Goal: Task Accomplishment & Management: Complete application form

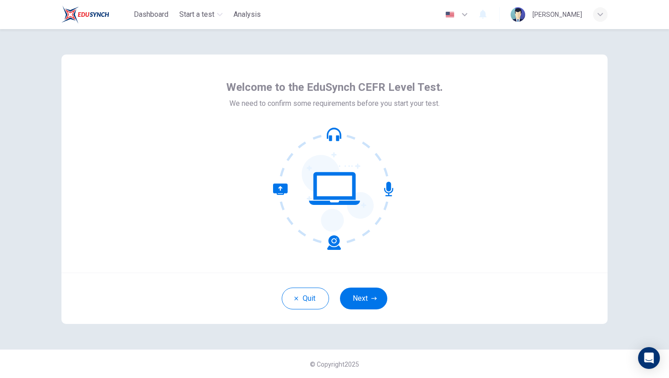
click at [371, 287] on div "Quit Next" at bounding box center [334, 298] width 546 height 51
click at [368, 299] on button "Next" at bounding box center [363, 299] width 47 height 22
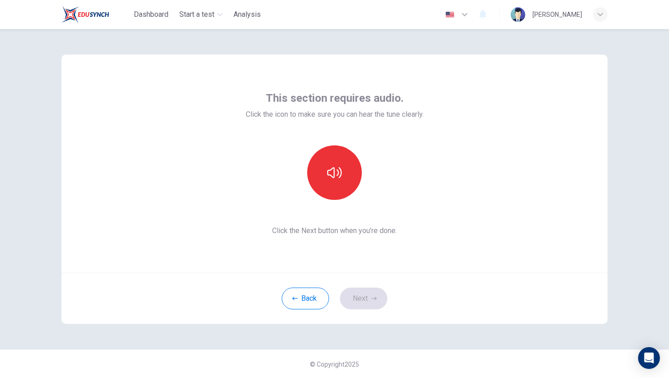
click at [327, 136] on div "This section requires audio. Click the icon to make sure you can hear the tune …" at bounding box center [335, 164] width 178 height 146
click at [331, 171] on icon "button" at bounding box center [334, 173] width 15 height 15
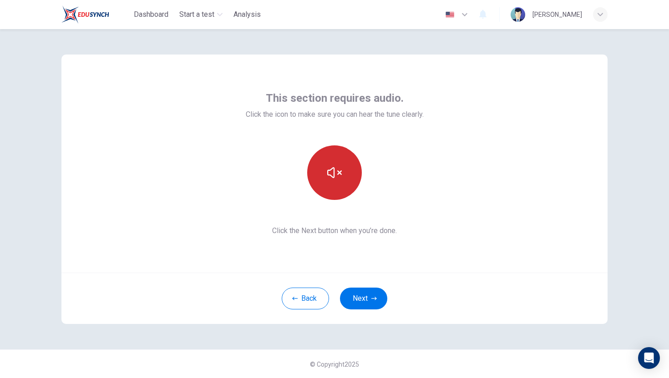
click at [331, 172] on icon "button" at bounding box center [334, 173] width 15 height 15
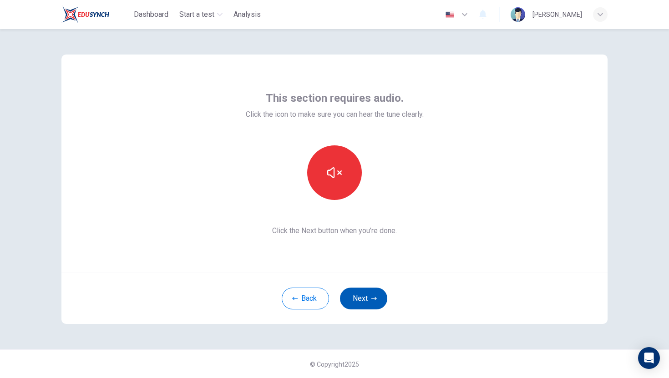
click at [379, 302] on button "Next" at bounding box center [363, 299] width 47 height 22
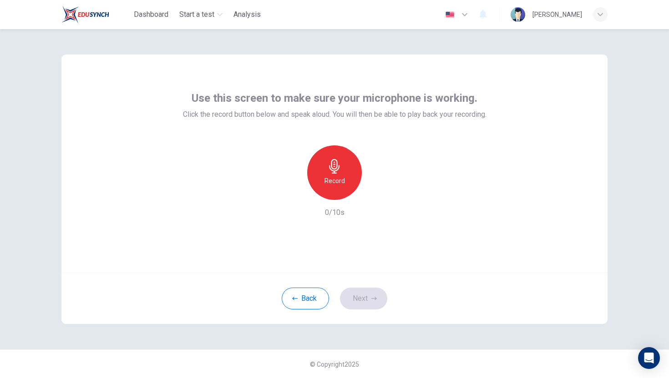
click at [348, 163] on div "Record" at bounding box center [334, 173] width 55 height 55
click at [323, 176] on div "Stop" at bounding box center [334, 173] width 55 height 55
click at [361, 295] on button "Next" at bounding box center [363, 299] width 47 height 22
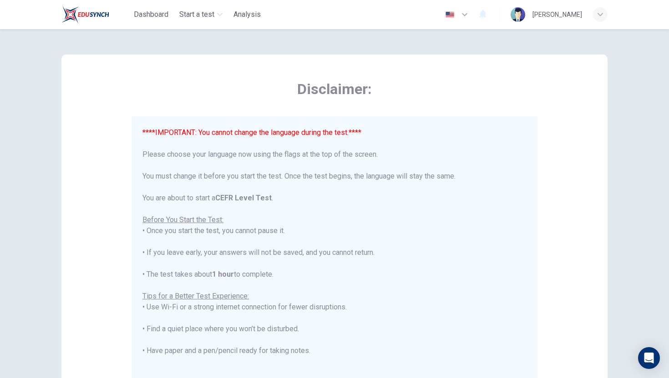
scroll to position [87, 0]
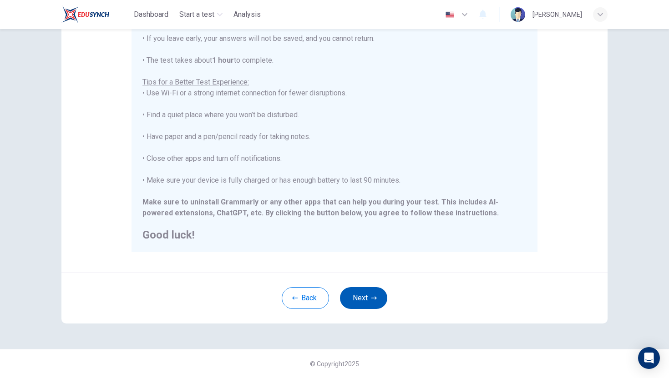
click at [358, 296] on button "Next" at bounding box center [363, 298] width 47 height 22
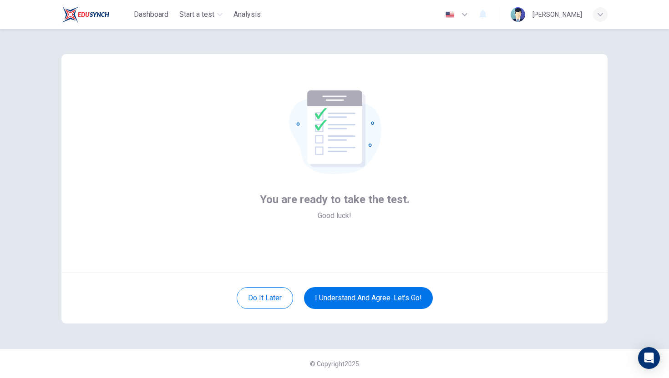
scroll to position [0, 0]
click at [358, 302] on button "I understand and agree. Let’s go!" at bounding box center [368, 298] width 129 height 22
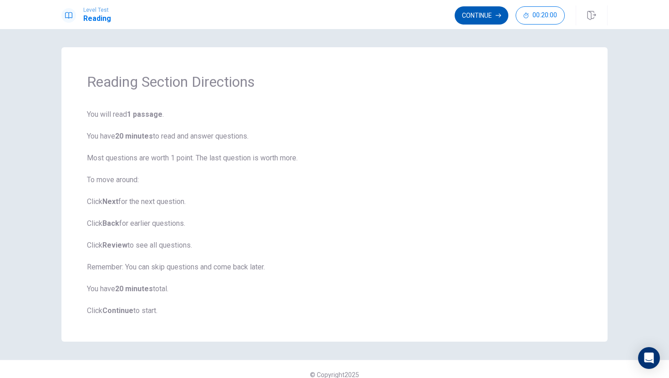
click at [497, 18] on button "Continue" at bounding box center [481, 15] width 54 height 18
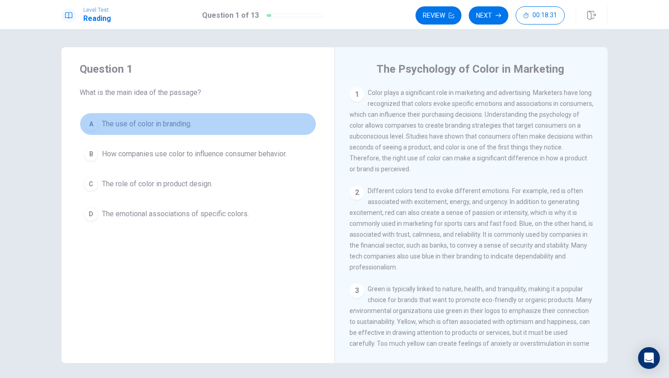
click at [98, 121] on button "A The use of color in branding." at bounding box center [198, 124] width 237 height 23
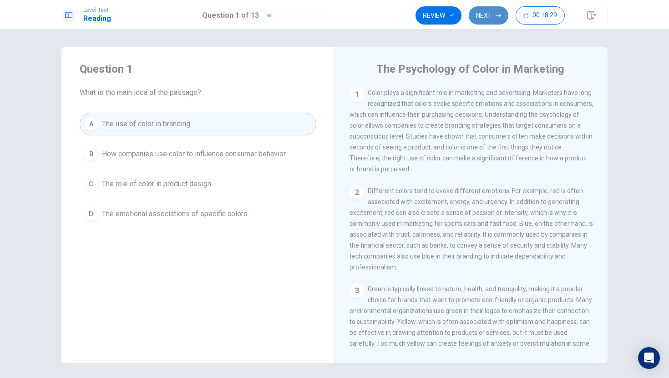
click at [489, 17] on button "Next" at bounding box center [489, 15] width 40 height 18
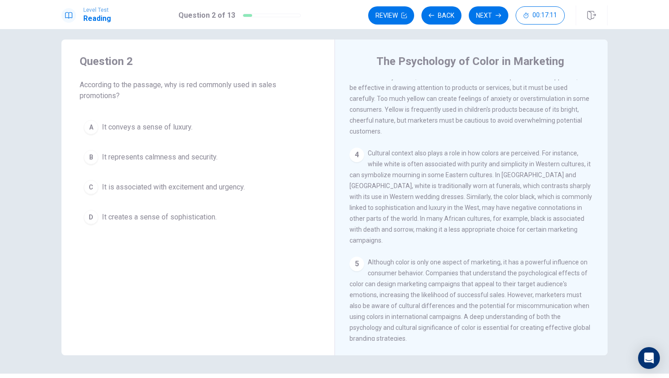
scroll to position [248, 0]
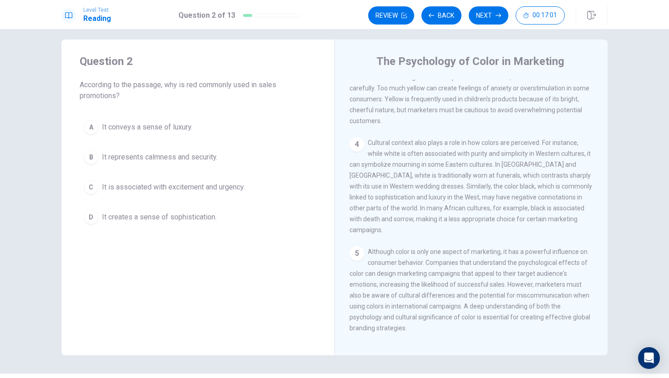
click at [88, 200] on div "A It conveys a sense of luxury. B It represents calmness and security. C It is …" at bounding box center [198, 172] width 237 height 113
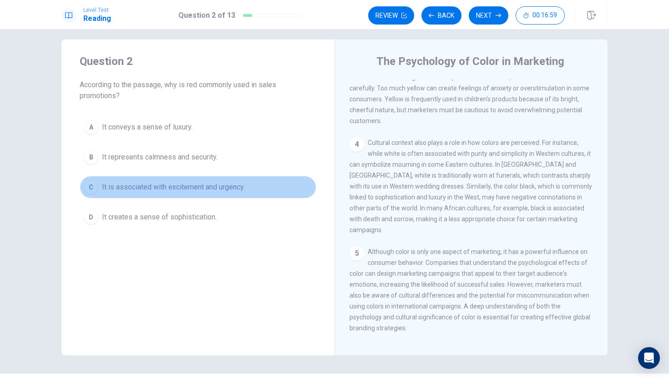
click at [97, 183] on div "C" at bounding box center [91, 187] width 15 height 15
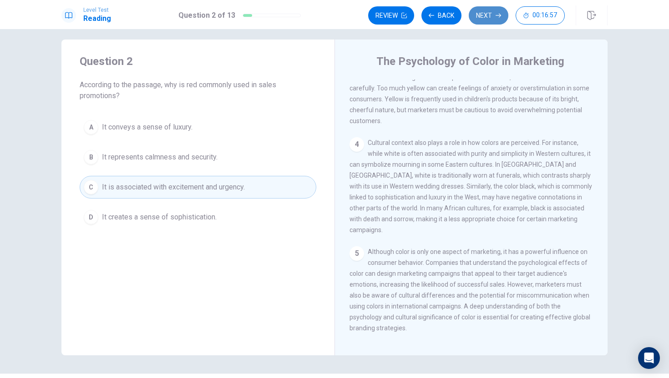
click at [494, 10] on button "Next" at bounding box center [489, 15] width 40 height 18
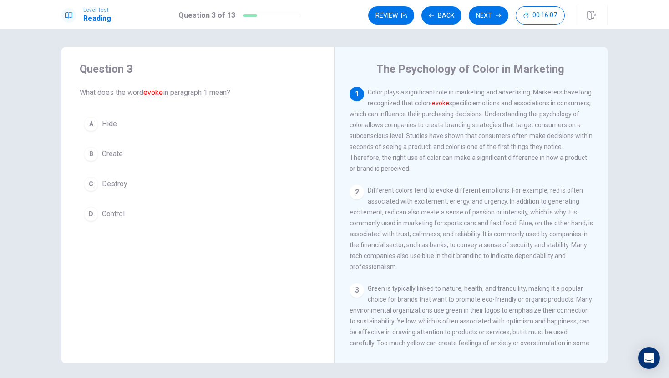
scroll to position [0, 0]
click at [98, 152] on div "B" at bounding box center [91, 154] width 15 height 15
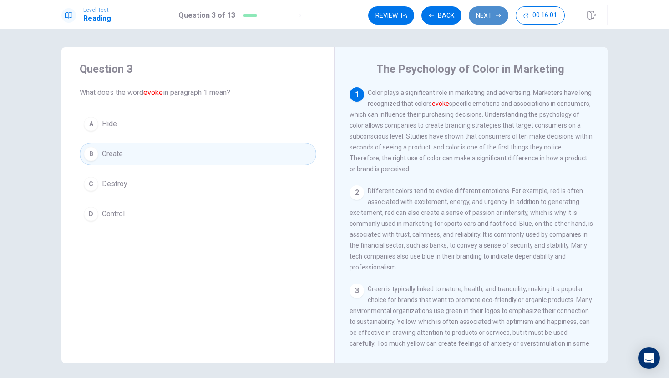
click at [495, 11] on button "Next" at bounding box center [489, 15] width 40 height 18
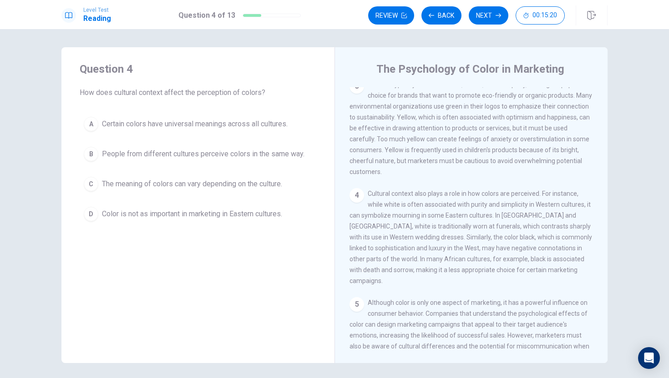
scroll to position [206, 0]
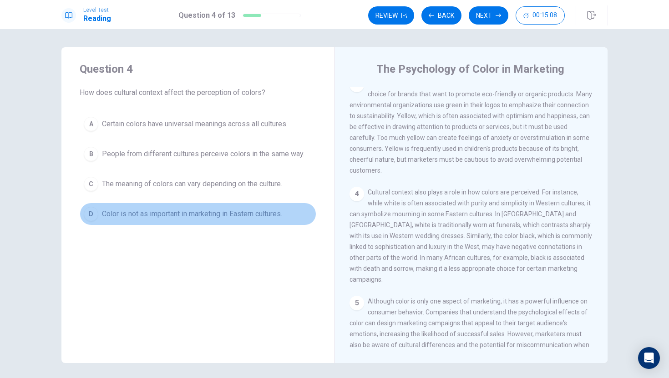
click at [282, 216] on span "Color is not as important in marketing in Eastern cultures." at bounding box center [192, 214] width 180 height 11
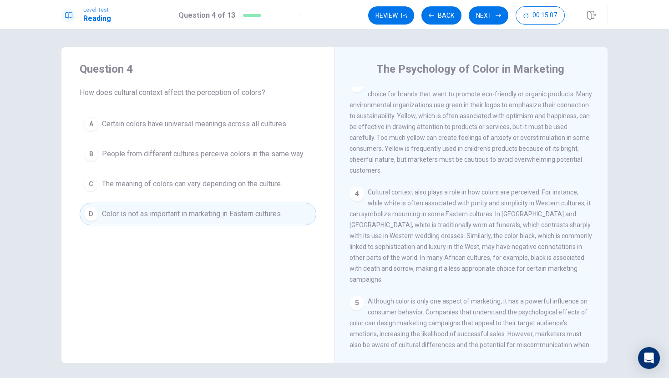
click at [492, 5] on div "Review Back Next 00:15:07" at bounding box center [487, 15] width 239 height 20
click at [496, 18] on button "Next" at bounding box center [489, 15] width 40 height 18
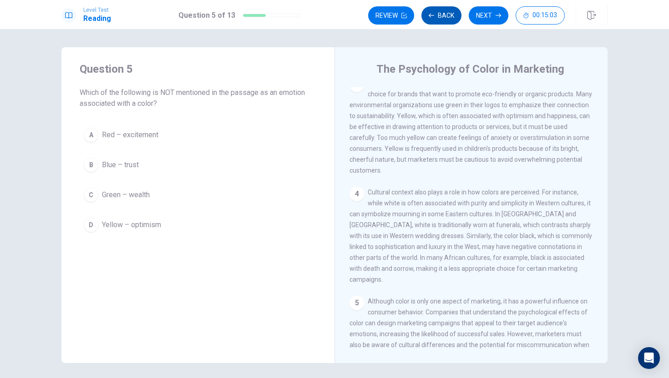
click at [447, 14] on button "Back" at bounding box center [441, 15] width 40 height 18
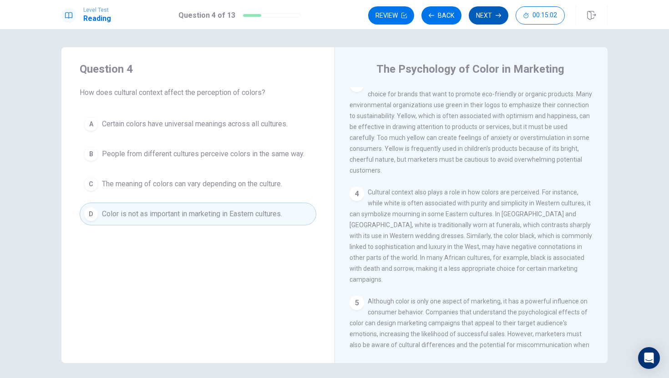
click at [501, 15] on button "Next" at bounding box center [489, 15] width 40 height 18
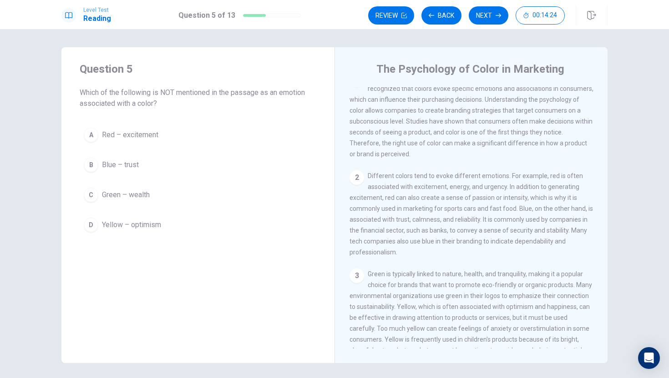
scroll to position [0, 0]
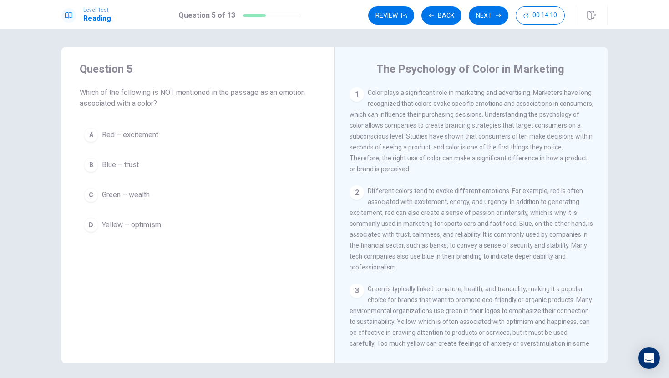
click at [203, 196] on button "C Green – wealth" at bounding box center [198, 195] width 237 height 23
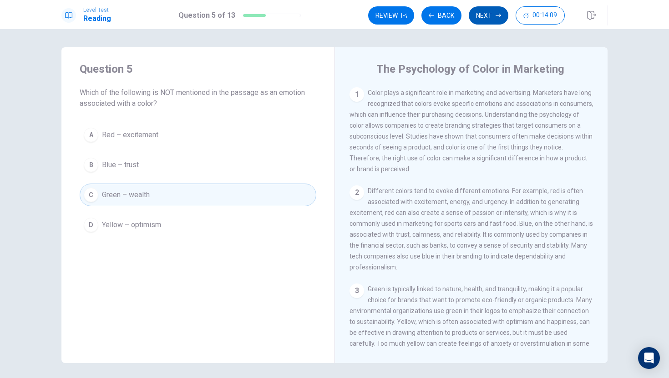
click at [494, 10] on button "Next" at bounding box center [489, 15] width 40 height 18
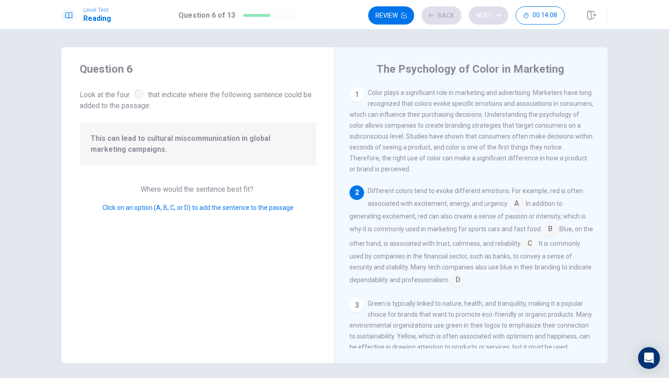
scroll to position [33, 0]
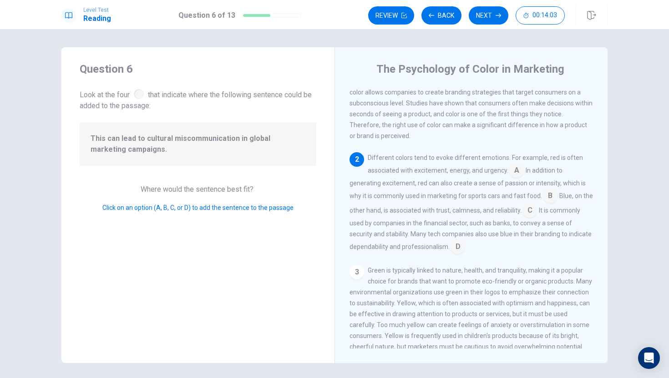
click at [312, 155] on div "This can lead to cultural miscommunication in global marketing campaigns." at bounding box center [198, 144] width 237 height 44
click at [293, 157] on div "This can lead to cultural miscommunication in global marketing campaigns." at bounding box center [198, 144] width 237 height 44
click at [522, 175] on input at bounding box center [516, 171] width 15 height 15
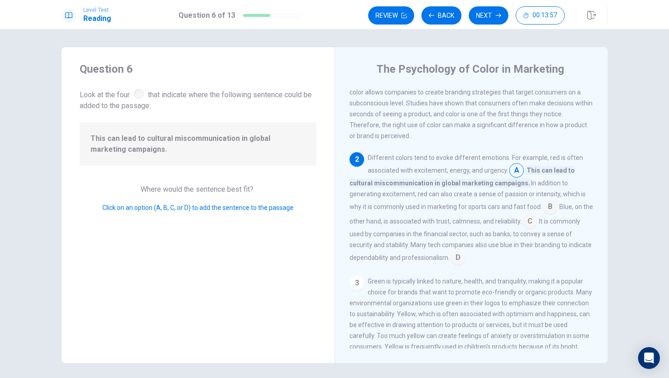
click at [509, 179] on input at bounding box center [516, 171] width 15 height 15
click at [512, 176] on input at bounding box center [516, 171] width 15 height 15
click at [517, 174] on input at bounding box center [516, 171] width 15 height 15
click at [543, 213] on input at bounding box center [550, 208] width 15 height 15
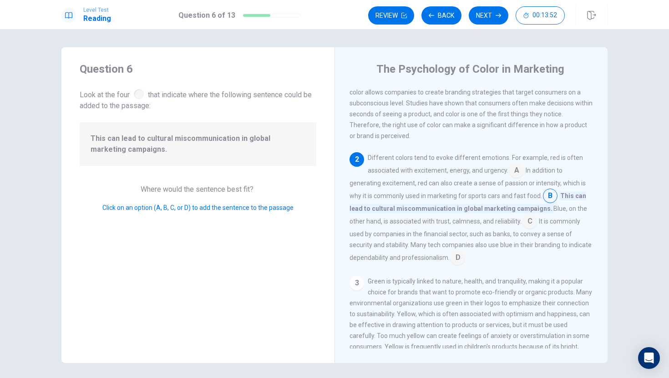
click at [522, 225] on input at bounding box center [529, 222] width 15 height 15
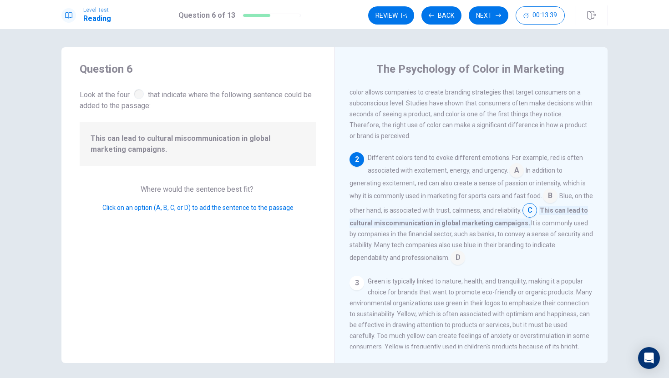
click at [460, 262] on input at bounding box center [457, 259] width 15 height 15
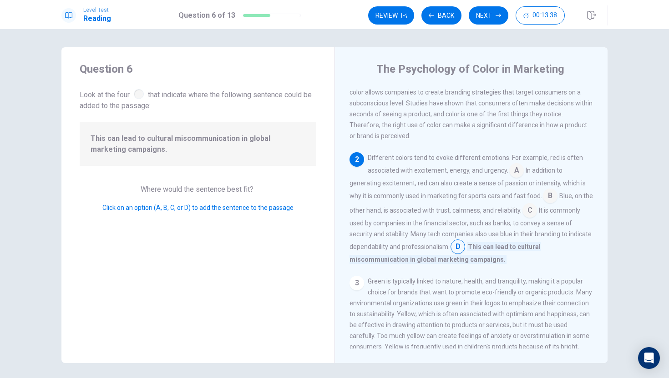
click at [454, 251] on input at bounding box center [457, 248] width 15 height 15
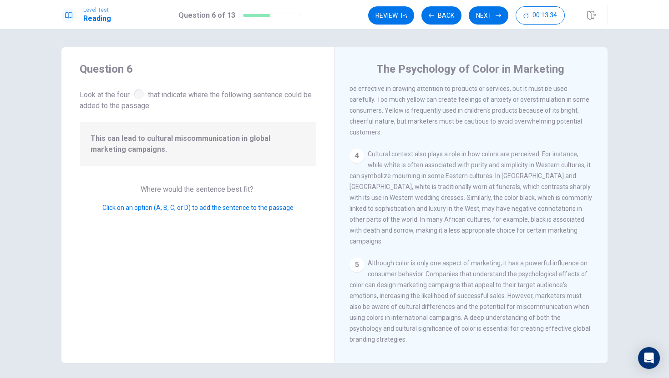
scroll to position [0, 0]
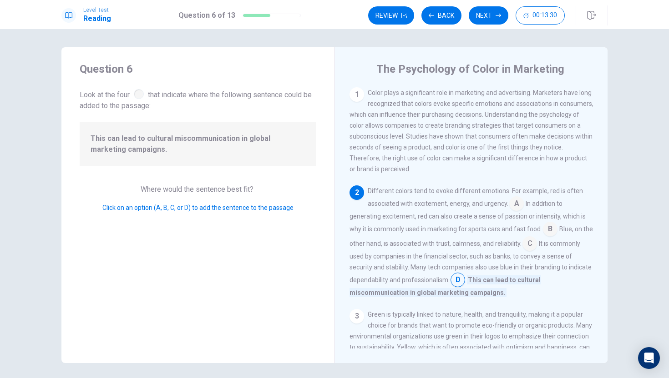
click at [521, 210] on input at bounding box center [516, 204] width 15 height 15
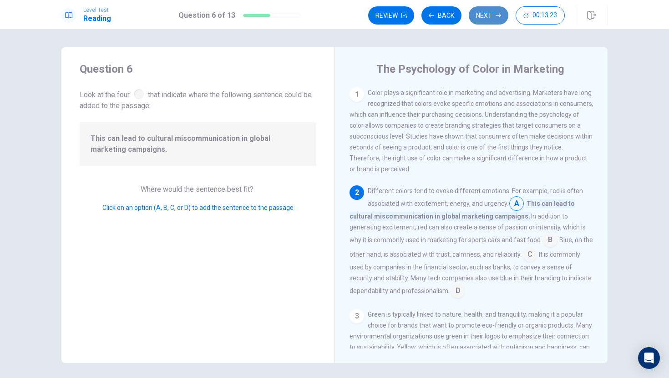
click at [495, 20] on button "Next" at bounding box center [489, 15] width 40 height 18
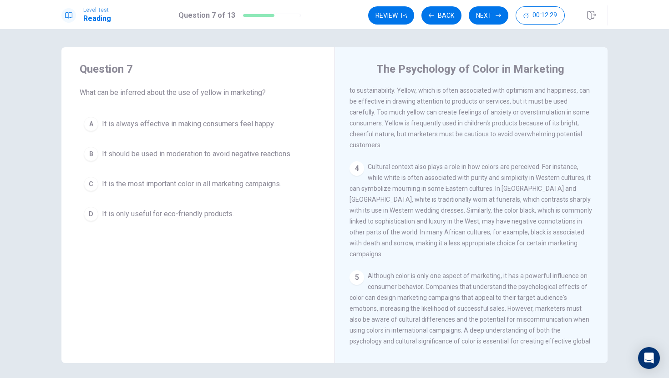
scroll to position [228, 0]
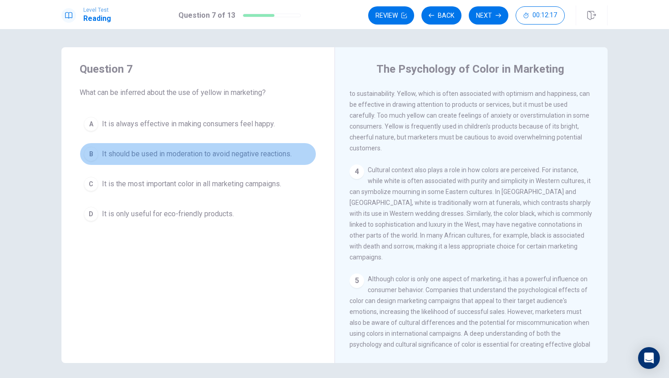
click at [267, 151] on span "It should be used in moderation to avoid negative reactions." at bounding box center [197, 154] width 190 height 11
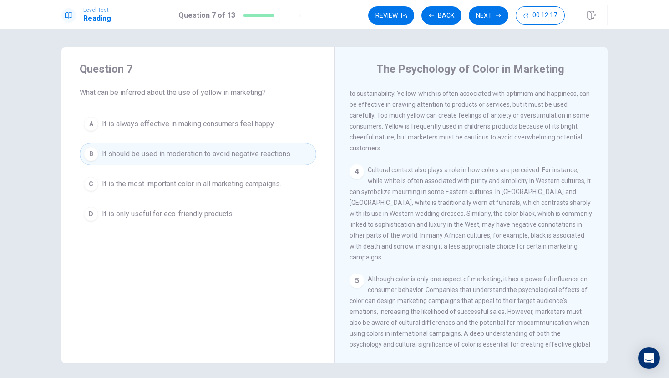
click at [267, 151] on span "It should be used in moderation to avoid negative reactions." at bounding box center [197, 154] width 190 height 11
click at [268, 134] on button "A It is always effective in making consumers feel happy." at bounding box center [198, 124] width 237 height 23
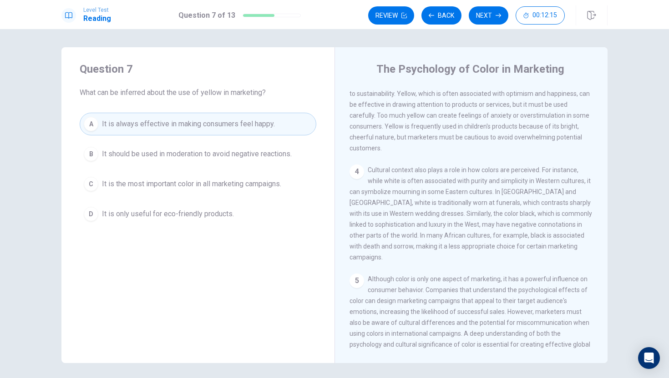
click at [269, 172] on div "A It is always effective in making consumers feel happy. B It should be used in…" at bounding box center [198, 169] width 237 height 113
click at [269, 176] on button "C It is the most important color in all marketing campaigns." at bounding box center [198, 184] width 237 height 23
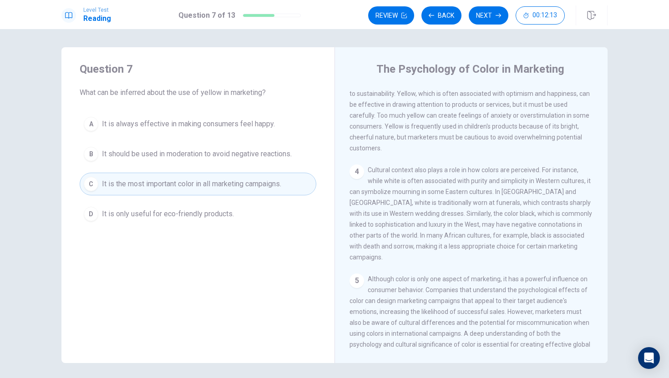
click at [258, 212] on button "D It is only useful for eco-friendly products." at bounding box center [198, 214] width 237 height 23
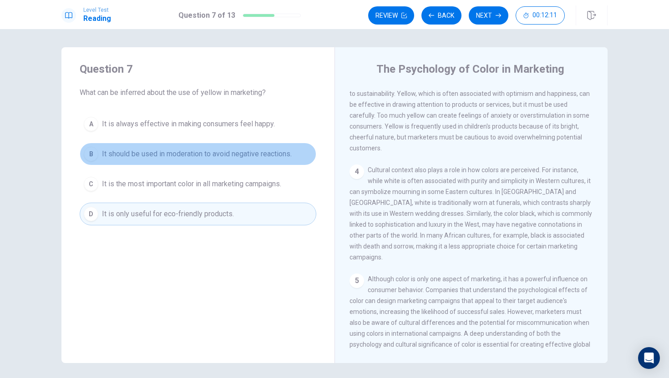
click at [267, 154] on span "It should be used in moderation to avoid negative reactions." at bounding box center [197, 154] width 190 height 11
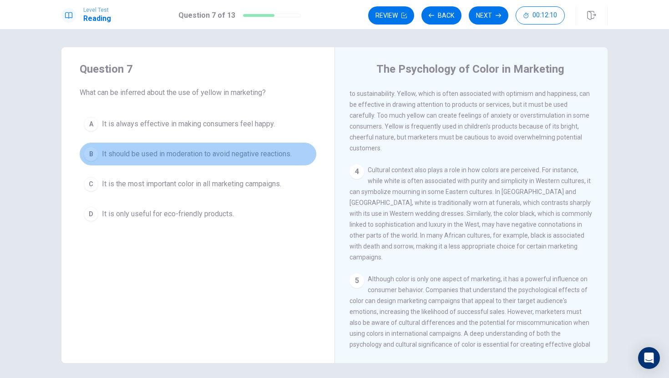
click at [267, 154] on span "It should be used in moderation to avoid negative reactions." at bounding box center [197, 154] width 190 height 11
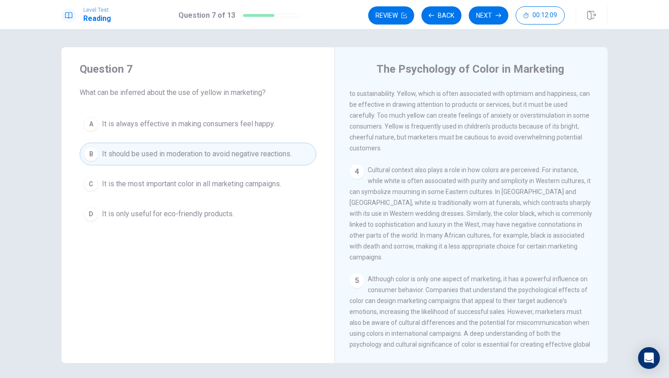
click at [262, 128] on span "It is always effective in making consumers feel happy." at bounding box center [188, 124] width 173 height 11
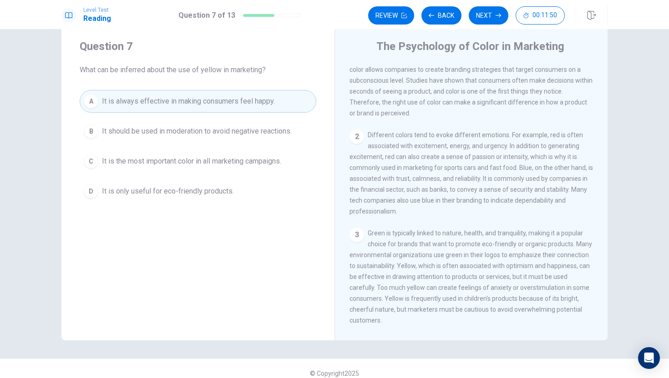
scroll to position [34, 0]
click at [493, 12] on button "Next" at bounding box center [489, 15] width 40 height 18
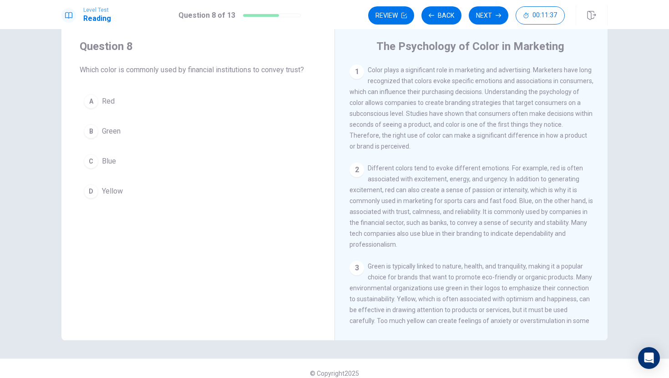
scroll to position [0, 0]
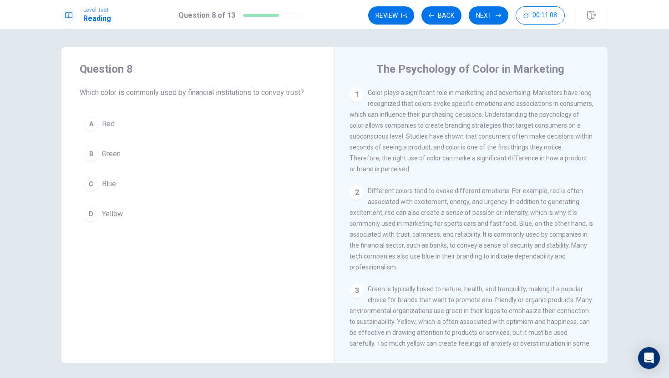
drag, startPoint x: 515, startPoint y: 230, endPoint x: 529, endPoint y: 230, distance: 13.2
click at [529, 230] on span "Different colors tend to evoke different emotions. For example, red is often as…" at bounding box center [470, 229] width 243 height 84
drag, startPoint x: 519, startPoint y: 228, endPoint x: 539, endPoint y: 229, distance: 19.1
click at [539, 229] on span "Different colors tend to evoke different emotions. For example, red is often as…" at bounding box center [470, 229] width 243 height 84
click at [115, 186] on span "Blue" at bounding box center [109, 184] width 14 height 11
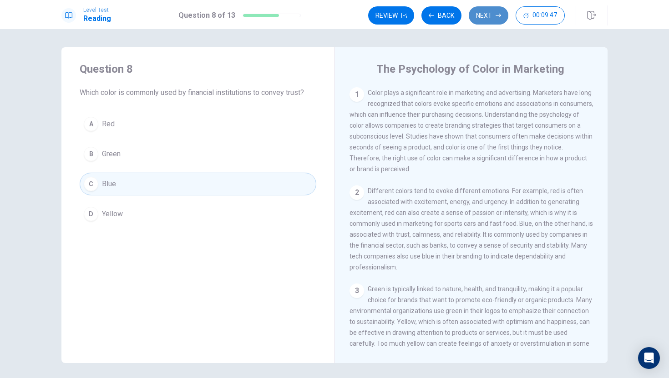
click at [494, 9] on button "Next" at bounding box center [489, 15] width 40 height 18
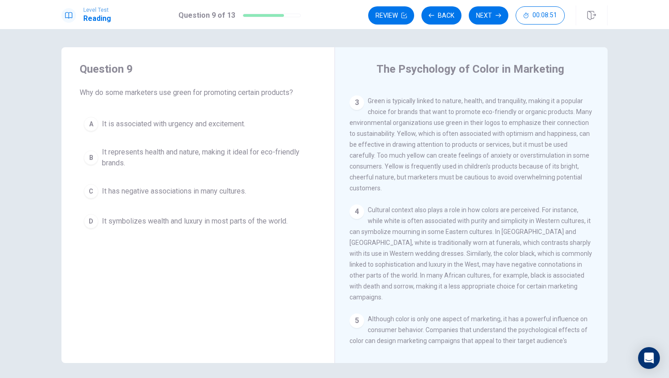
scroll to position [189, 0]
click at [257, 145] on button "B It represents health and nature, making it ideal for eco-friendly brands." at bounding box center [198, 158] width 237 height 30
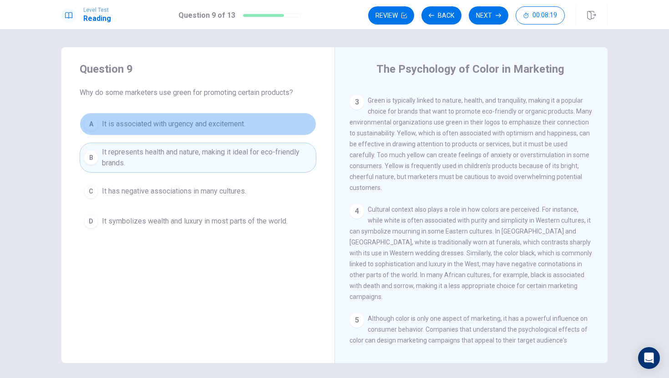
click at [269, 116] on button "A It is associated with urgency and excitement." at bounding box center [198, 124] width 237 height 23
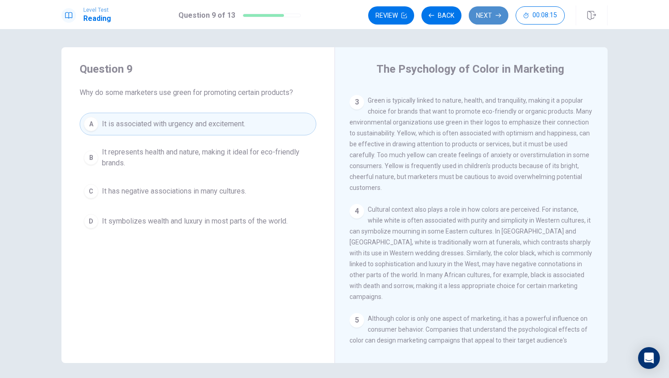
click at [484, 15] on button "Next" at bounding box center [489, 15] width 40 height 18
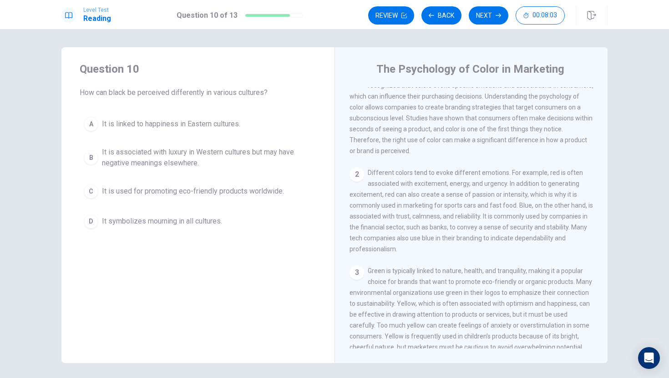
scroll to position [0, 0]
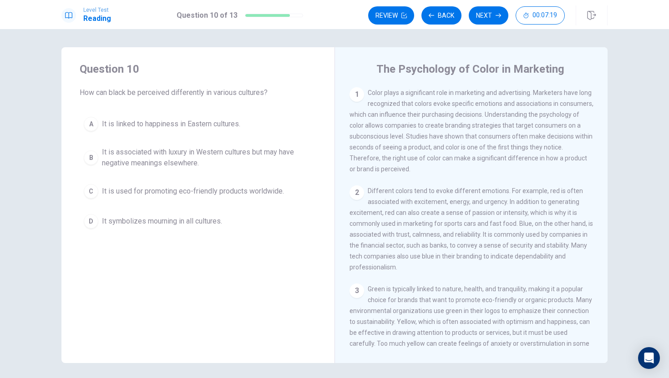
click at [194, 226] on span "It symbolizes mourning in all cultures." at bounding box center [162, 221] width 120 height 11
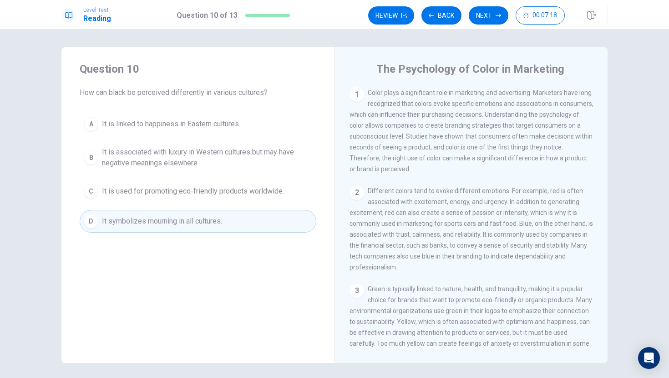
click at [211, 199] on button "C It is used for promoting eco-friendly products worldwide." at bounding box center [198, 191] width 237 height 23
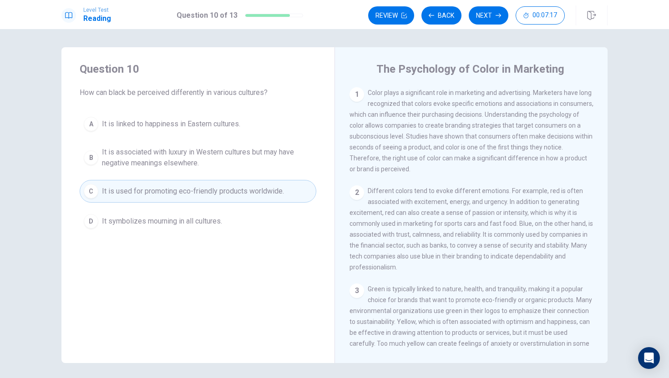
click at [232, 156] on span "It is associated with luxury in Western cultures but may have negative meanings…" at bounding box center [207, 158] width 210 height 22
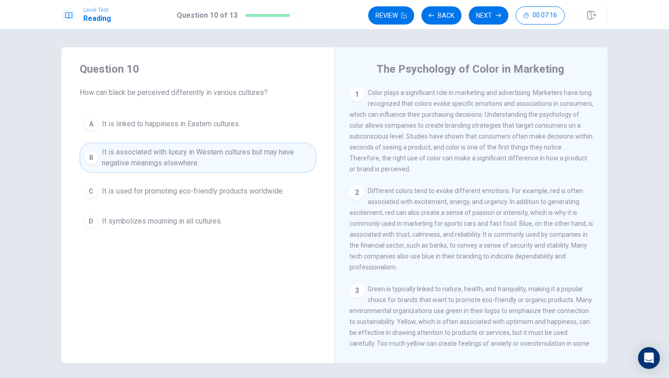
click at [234, 140] on div "A It is linked to happiness in Eastern cultures. B It is associated with luxury…" at bounding box center [198, 173] width 237 height 120
click at [237, 136] on div "A It is linked to happiness in Eastern cultures. B It is associated with luxury…" at bounding box center [198, 173] width 237 height 120
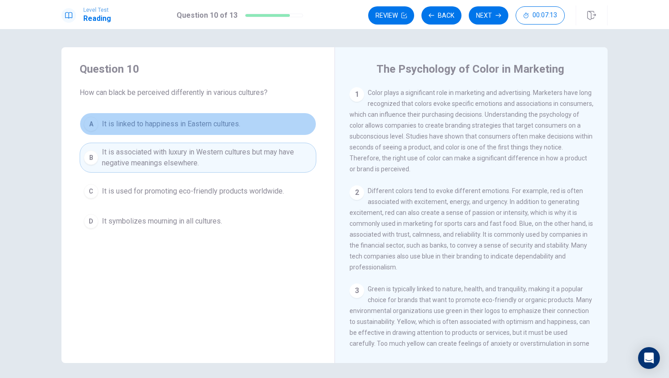
click at [243, 130] on button "A It is linked to happiness in Eastern cultures." at bounding box center [198, 124] width 237 height 23
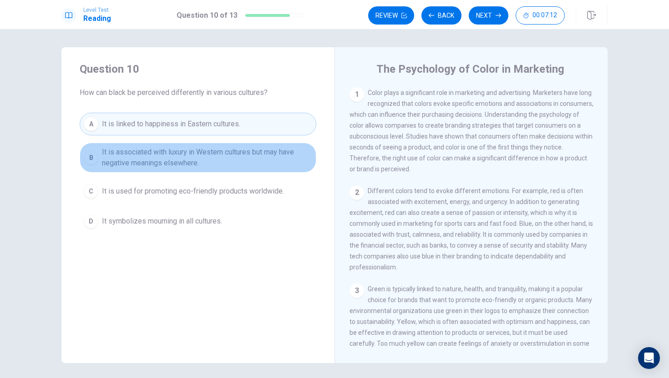
click at [243, 166] on span "It is associated with luxury in Western cultures but may have negative meanings…" at bounding box center [207, 158] width 210 height 22
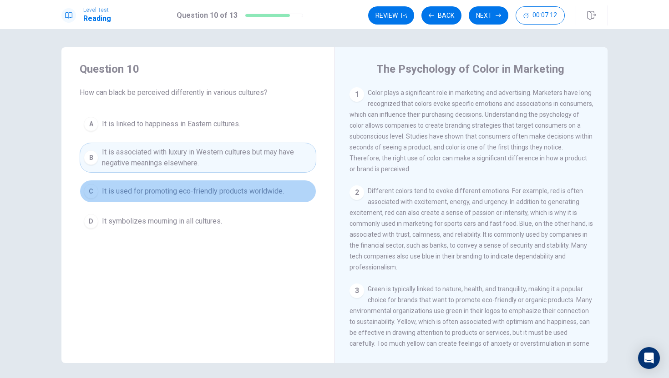
click at [242, 185] on button "C It is used for promoting eco-friendly products worldwide." at bounding box center [198, 191] width 237 height 23
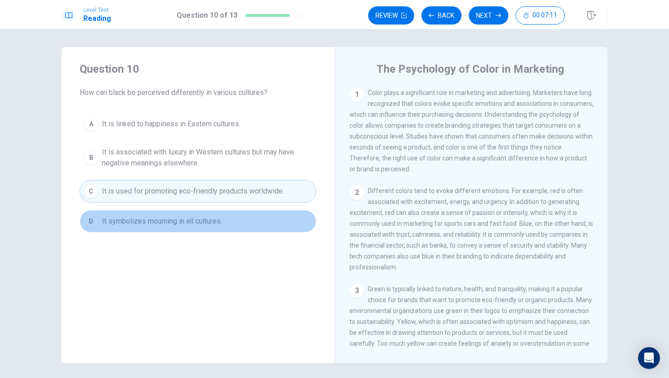
click at [238, 223] on button "D It symbolizes mourning in all cultures." at bounding box center [198, 221] width 237 height 23
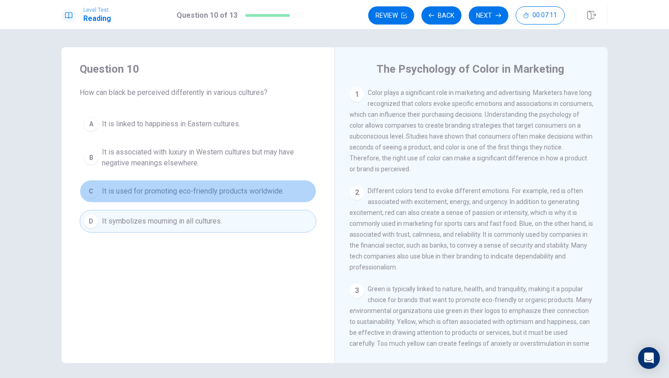
click at [243, 193] on span "It is used for promoting eco-friendly products worldwide." at bounding box center [193, 191] width 182 height 11
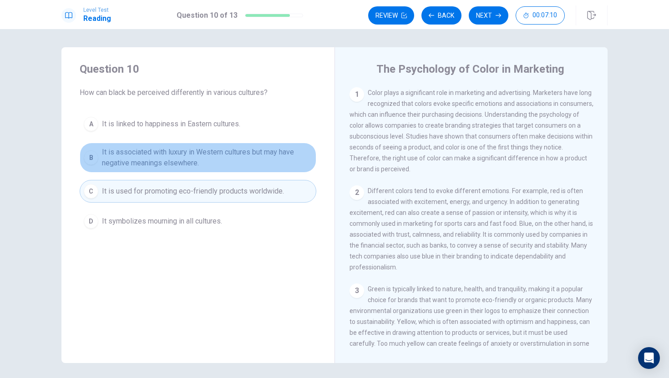
click at [248, 162] on span "It is associated with luxury in Western cultures but may have negative meanings…" at bounding box center [207, 158] width 210 height 22
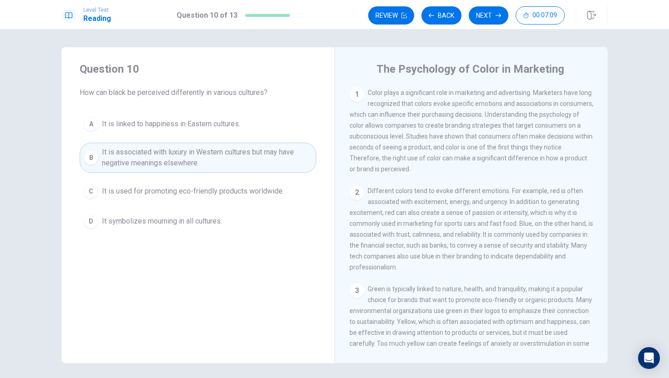
click at [254, 123] on button "A It is linked to happiness in Eastern cultures." at bounding box center [198, 124] width 237 height 23
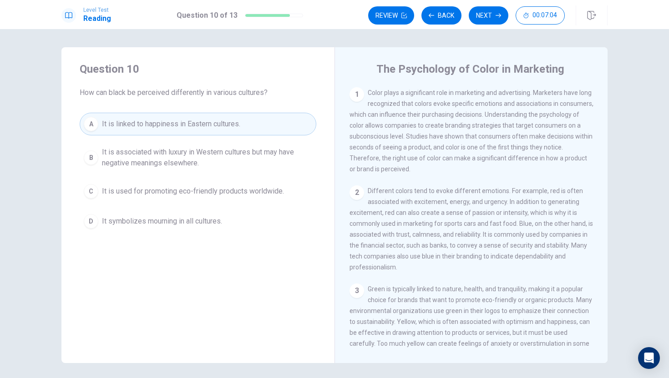
click at [255, 157] on span "It is associated with luxury in Western cultures but may have negative meanings…" at bounding box center [207, 158] width 210 height 22
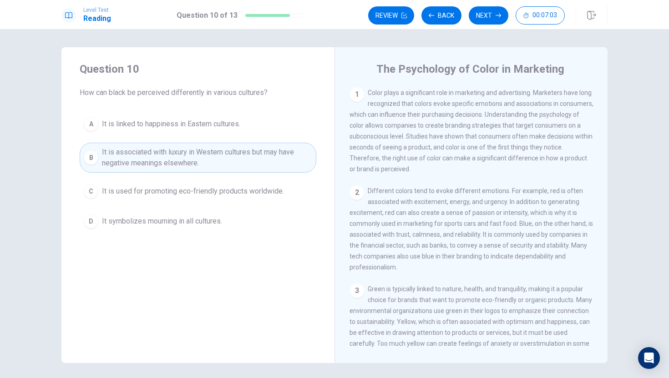
click at [253, 190] on span "It is used for promoting eco-friendly products worldwide." at bounding box center [193, 191] width 182 height 11
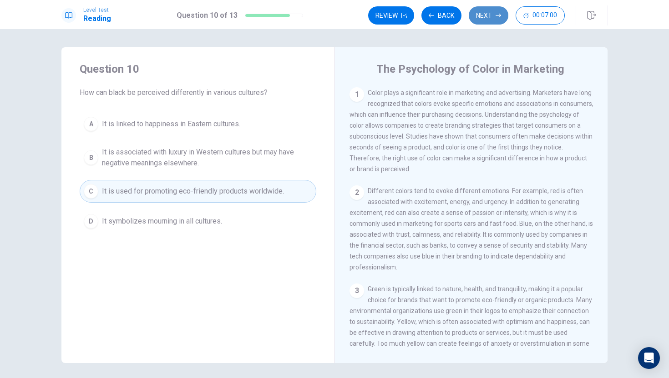
click at [490, 15] on button "Next" at bounding box center [489, 15] width 40 height 18
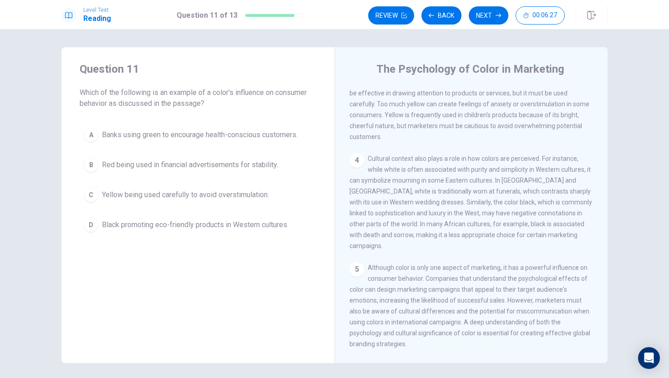
scroll to position [248, 0]
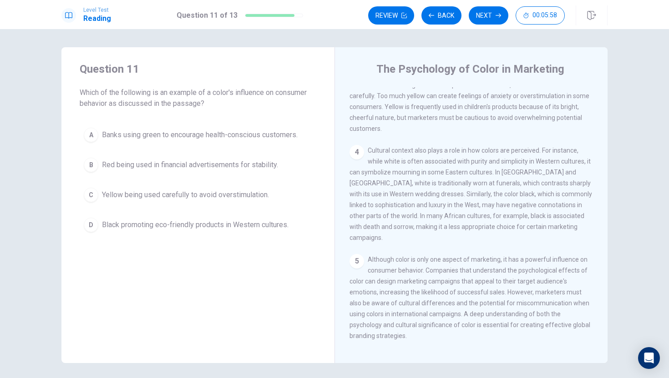
click at [179, 197] on span "Yellow being used carefully to avoid overstimulation." at bounding box center [185, 195] width 167 height 11
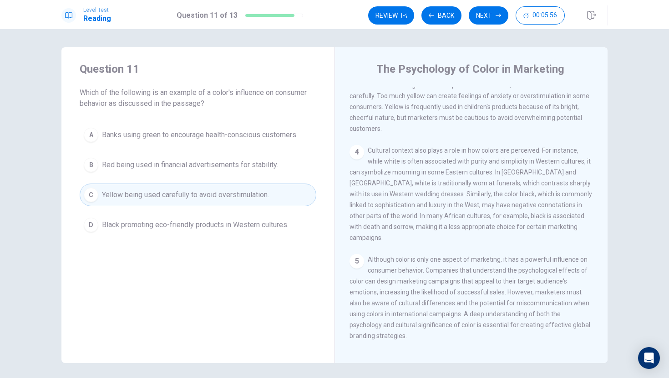
click at [213, 187] on button "C Yellow being used carefully to avoid overstimulation." at bounding box center [198, 195] width 237 height 23
click at [228, 250] on div "Question 11 Which of the following is an example of a color's influence on cons…" at bounding box center [197, 149] width 273 height 204
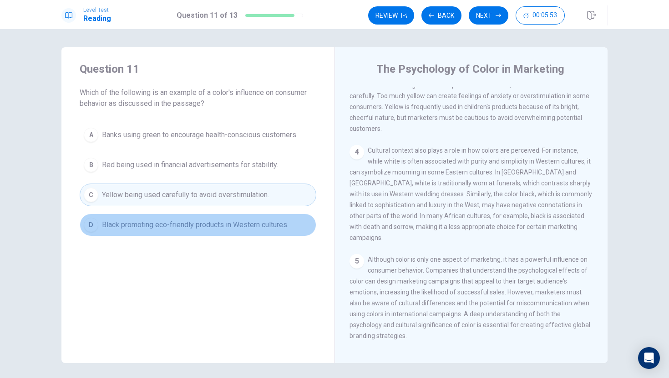
click at [249, 224] on span "Black promoting eco-friendly products in Western cultures." at bounding box center [195, 225] width 187 height 11
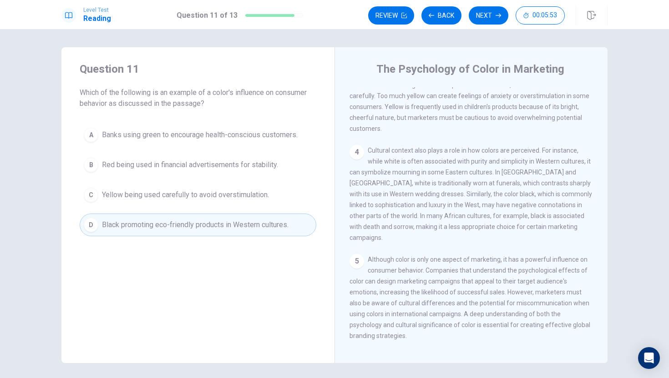
click at [280, 186] on button "C Yellow being used carefully to avoid overstimulation." at bounding box center [198, 195] width 237 height 23
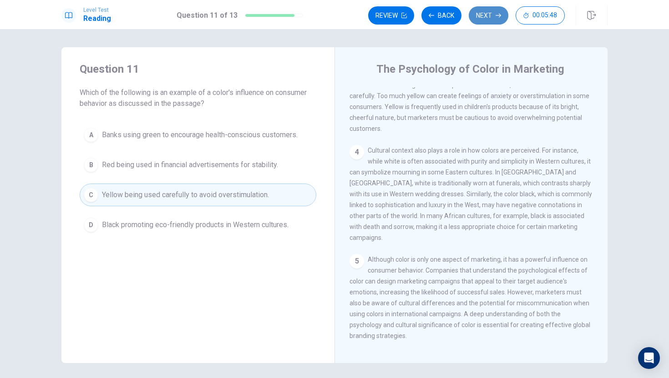
click at [488, 16] on button "Next" at bounding box center [489, 15] width 40 height 18
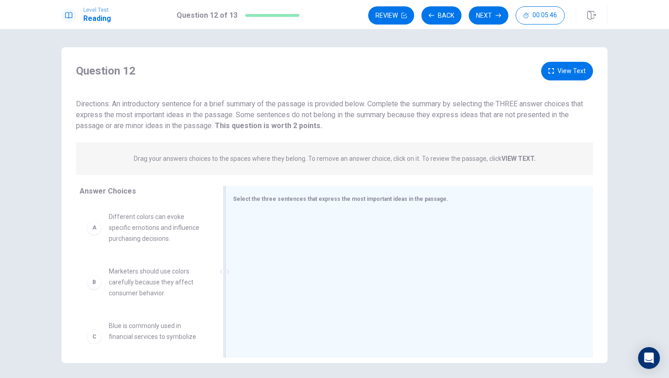
scroll to position [32, 0]
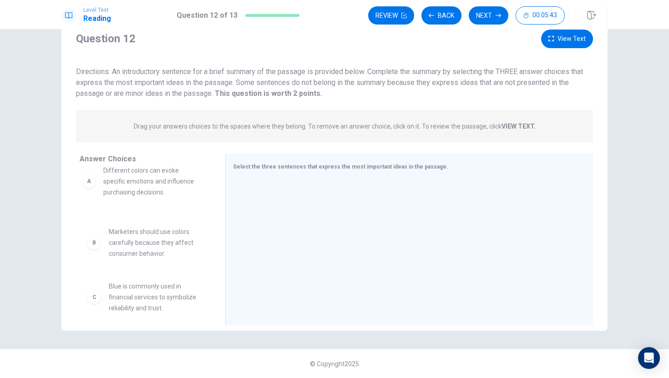
drag, startPoint x: 133, startPoint y: 205, endPoint x: 132, endPoint y: 189, distance: 15.5
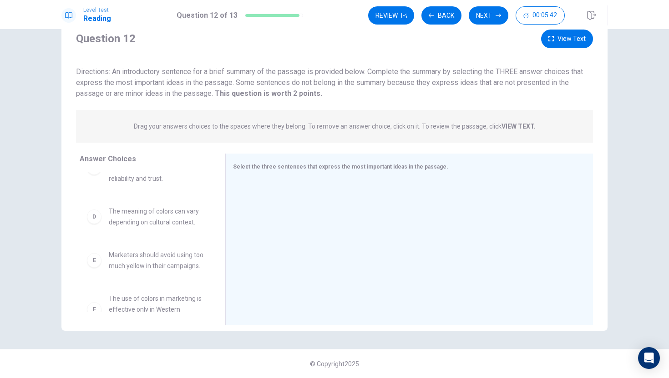
scroll to position [158, 0]
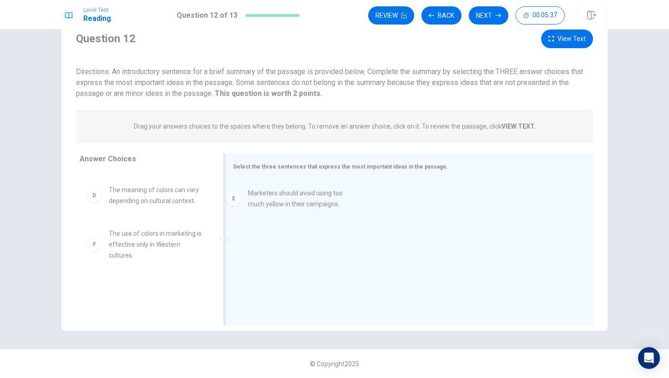
drag, startPoint x: 196, startPoint y: 238, endPoint x: 337, endPoint y: 197, distance: 147.1
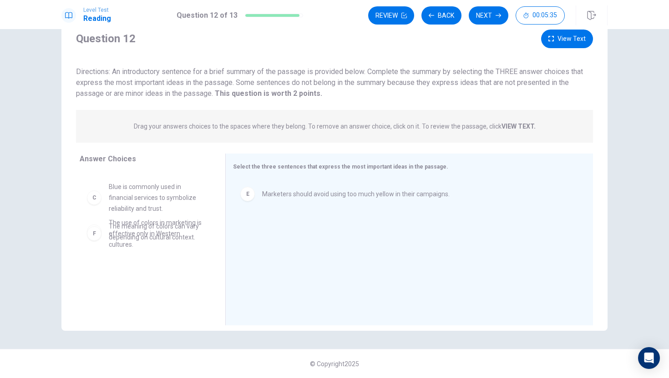
scroll to position [114, 0]
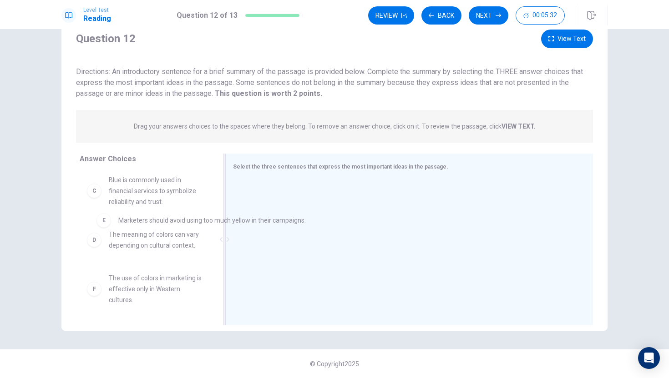
drag, startPoint x: 325, startPoint y: 201, endPoint x: 174, endPoint y: 227, distance: 152.9
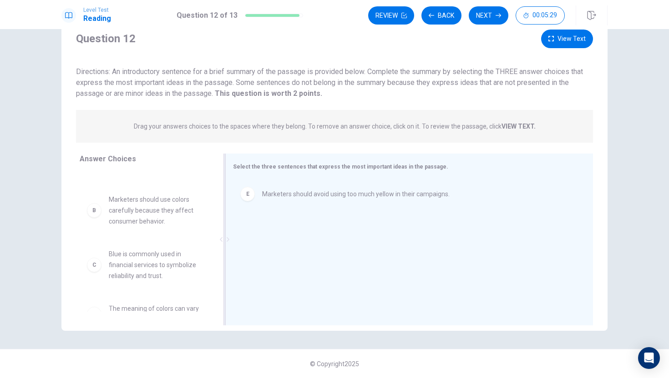
scroll to position [0, 0]
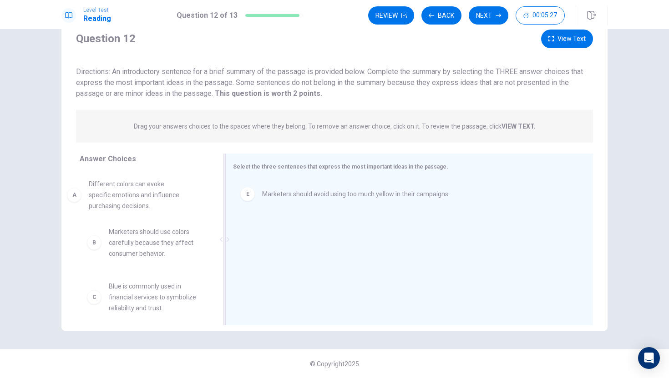
drag, startPoint x: 179, startPoint y: 196, endPoint x: 173, endPoint y: 194, distance: 5.8
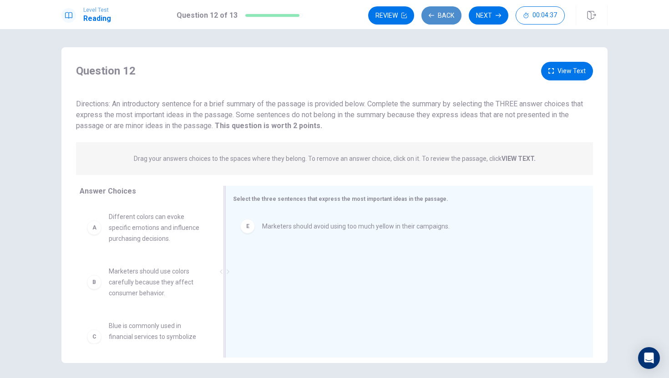
click at [446, 22] on button "Back" at bounding box center [441, 15] width 40 height 18
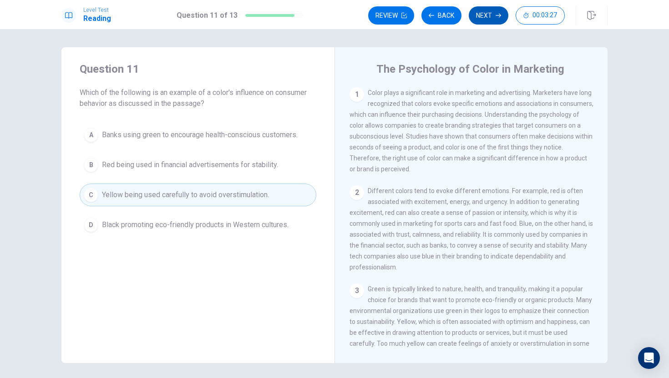
click at [503, 20] on button "Next" at bounding box center [489, 15] width 40 height 18
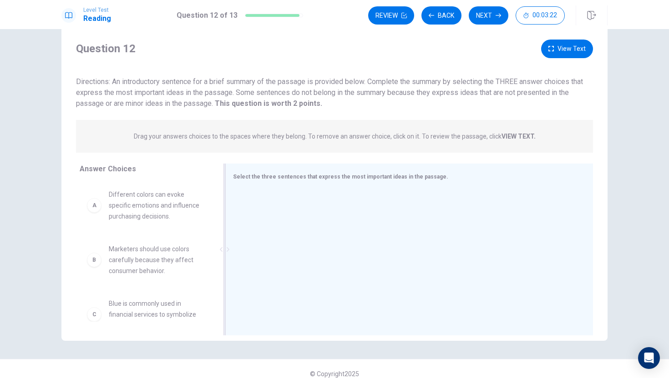
scroll to position [22, 0]
drag, startPoint x: 158, startPoint y: 257, endPoint x: 183, endPoint y: 252, distance: 25.4
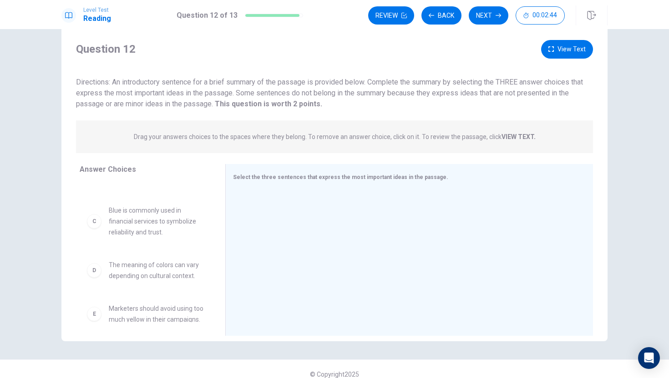
scroll to position [94, 0]
drag, startPoint x: 194, startPoint y: 270, endPoint x: 227, endPoint y: 264, distance: 33.7
drag, startPoint x: 143, startPoint y: 270, endPoint x: 299, endPoint y: 224, distance: 162.8
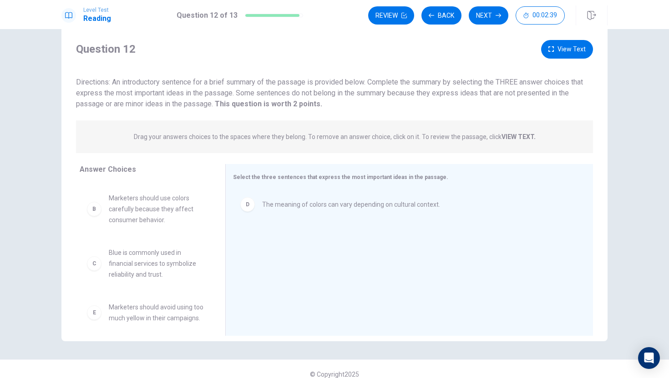
scroll to position [0, 0]
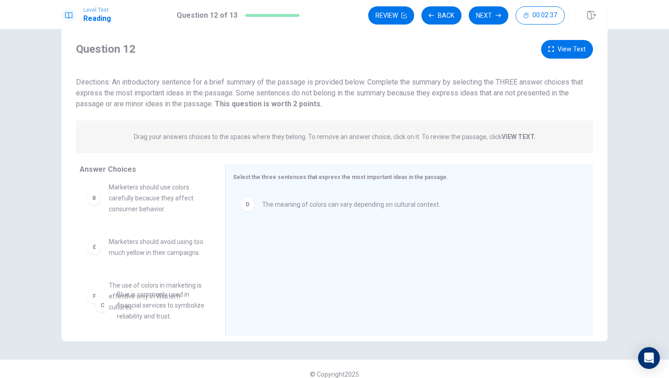
drag, startPoint x: 161, startPoint y: 308, endPoint x: 170, endPoint y: 297, distance: 13.9
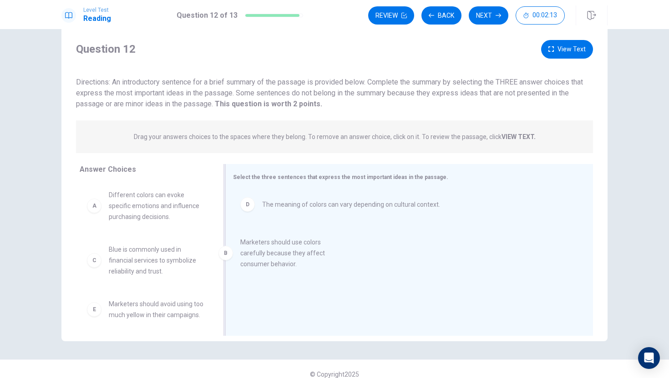
drag, startPoint x: 160, startPoint y: 251, endPoint x: 297, endPoint y: 240, distance: 137.4
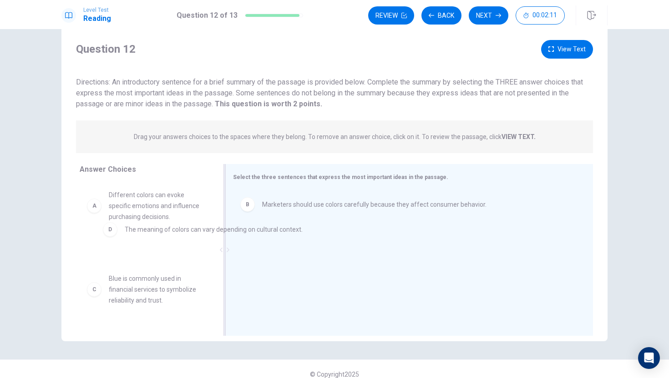
drag, startPoint x: 302, startPoint y: 243, endPoint x: 161, endPoint y: 232, distance: 141.0
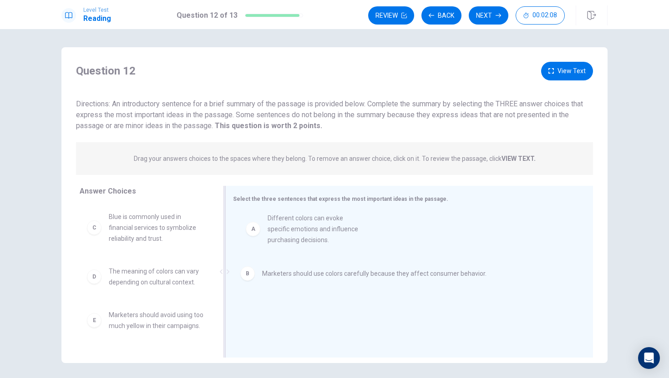
drag, startPoint x: 166, startPoint y: 237, endPoint x: 326, endPoint y: 236, distance: 159.7
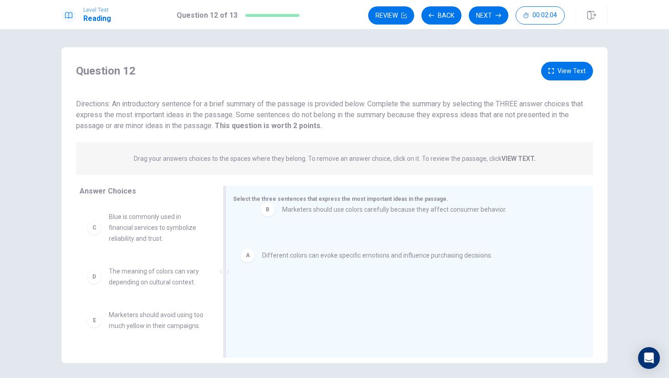
drag, startPoint x: 327, startPoint y: 263, endPoint x: 346, endPoint y: 205, distance: 60.8
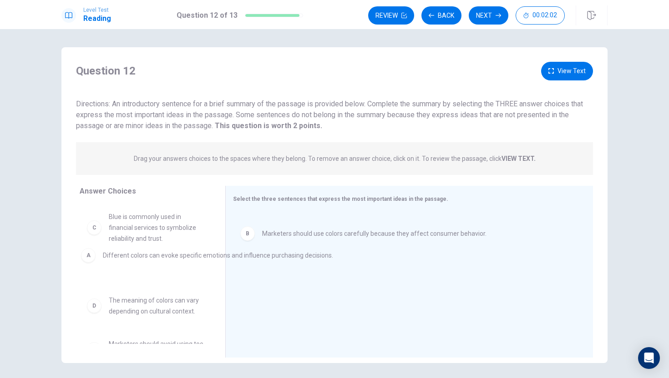
drag, startPoint x: 328, startPoint y: 237, endPoint x: 160, endPoint y: 266, distance: 169.9
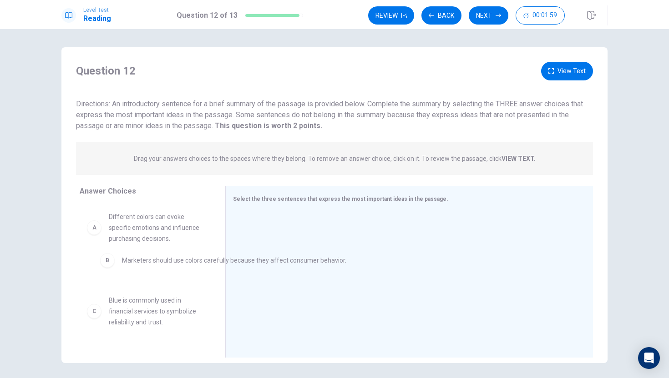
drag, startPoint x: 303, startPoint y: 227, endPoint x: 160, endPoint y: 261, distance: 147.4
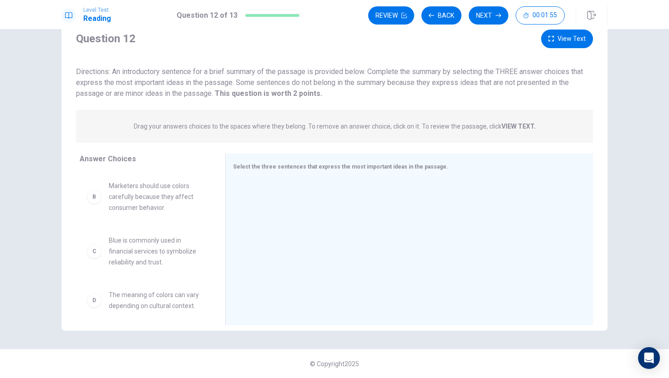
scroll to position [50, 0]
click at [169, 208] on span "Marketers should use colors carefully because they affect consumer behavior." at bounding box center [156, 200] width 95 height 33
click at [231, 201] on div at bounding box center [406, 241] width 360 height 122
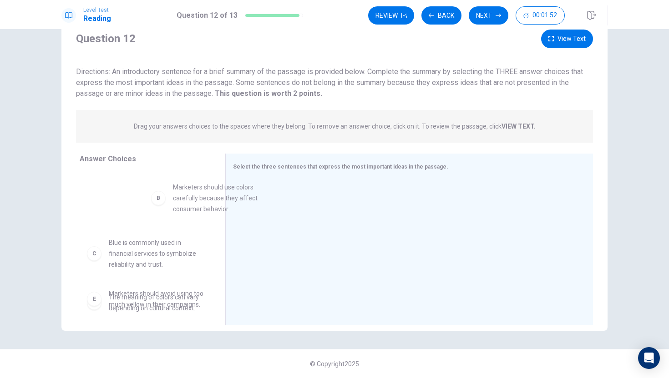
scroll to position [41, 0]
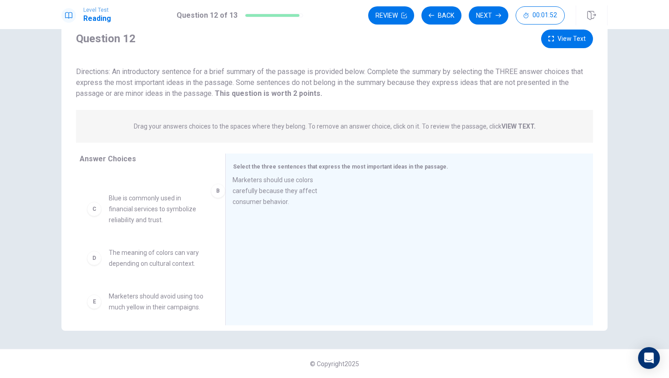
drag, startPoint x: 172, startPoint y: 207, endPoint x: 306, endPoint y: 196, distance: 133.8
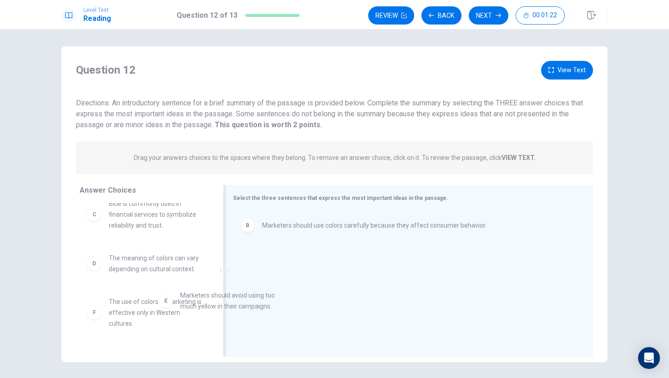
scroll to position [67, 0]
drag, startPoint x: 174, startPoint y: 319, endPoint x: 312, endPoint y: 284, distance: 142.2
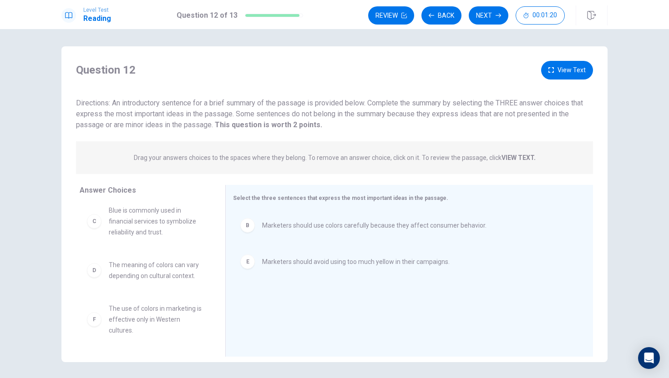
scroll to position [0, 0]
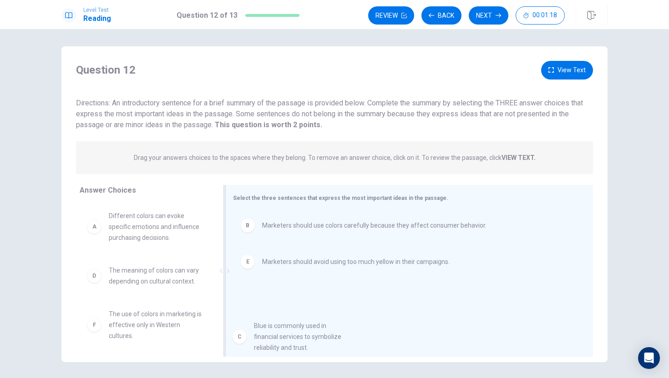
drag, startPoint x: 133, startPoint y: 287, endPoint x: 281, endPoint y: 339, distance: 156.7
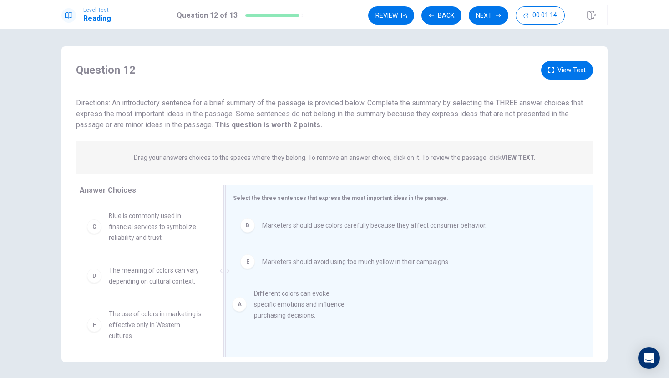
drag, startPoint x: 151, startPoint y: 239, endPoint x: 300, endPoint y: 316, distance: 167.4
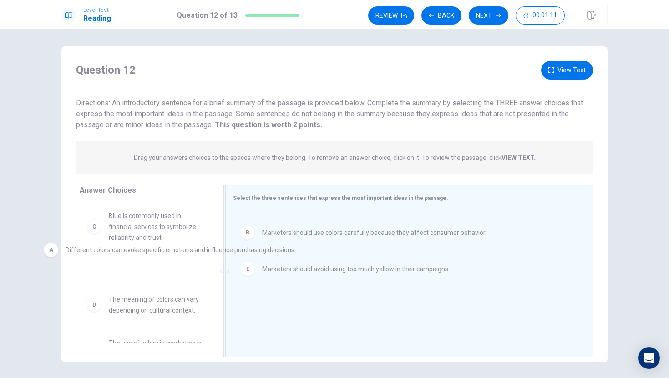
drag, startPoint x: 323, startPoint y: 231, endPoint x: 124, endPoint y: 254, distance: 201.0
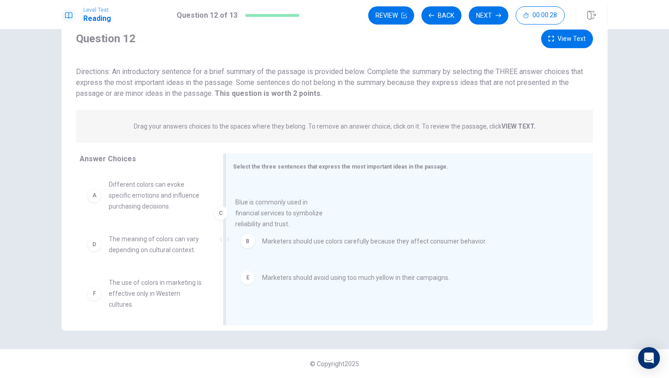
drag, startPoint x: 168, startPoint y: 253, endPoint x: 298, endPoint y: 216, distance: 135.0
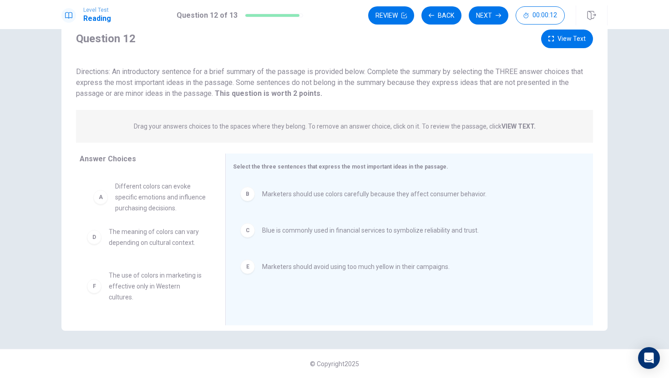
drag, startPoint x: 182, startPoint y: 197, endPoint x: 177, endPoint y: 200, distance: 6.1
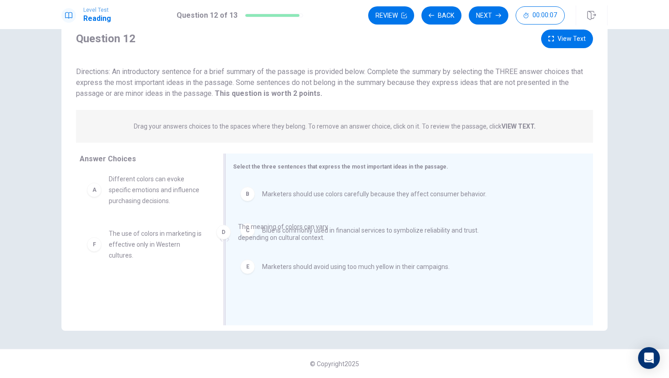
drag, startPoint x: 182, startPoint y: 242, endPoint x: 326, endPoint y: 232, distance: 144.2
drag, startPoint x: 177, startPoint y: 238, endPoint x: 347, endPoint y: 211, distance: 171.4
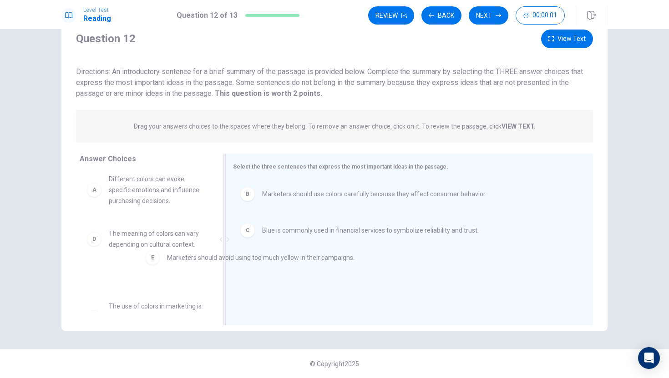
drag, startPoint x: 277, startPoint y: 272, endPoint x: 168, endPoint y: 262, distance: 108.8
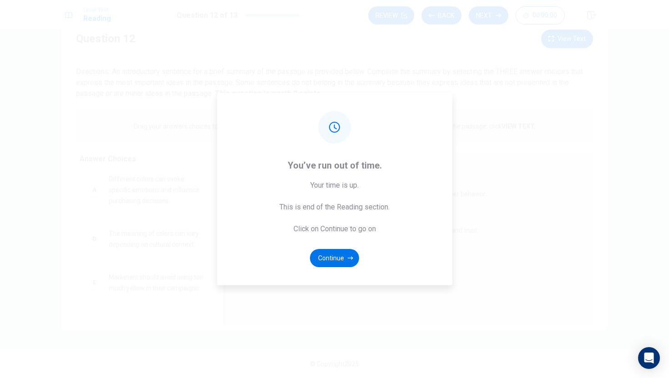
click at [343, 279] on div "You’ve run out of time. Your time is up. This is end of the Reading section. Cl…" at bounding box center [334, 189] width 235 height 193
click at [343, 261] on button "Continue" at bounding box center [334, 258] width 49 height 18
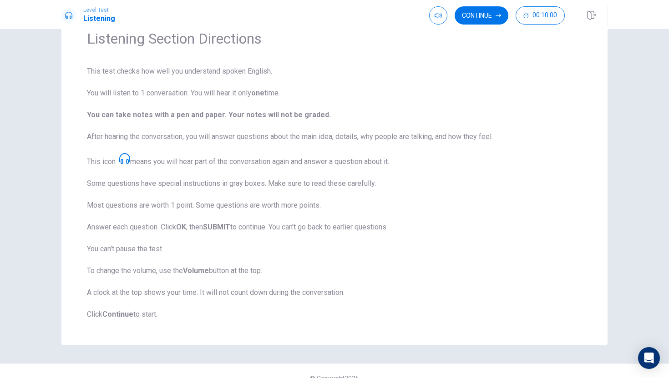
scroll to position [0, 0]
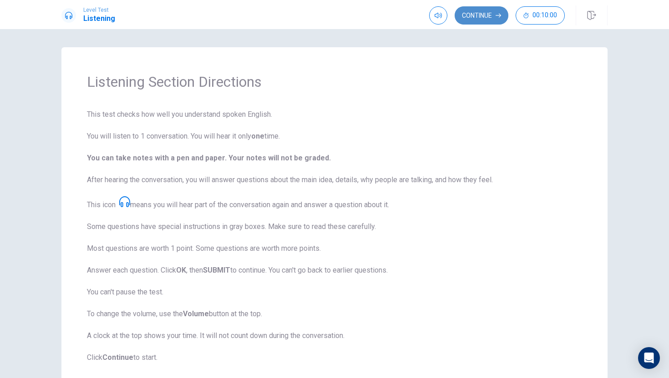
click at [477, 17] on button "Continue" at bounding box center [481, 15] width 54 height 18
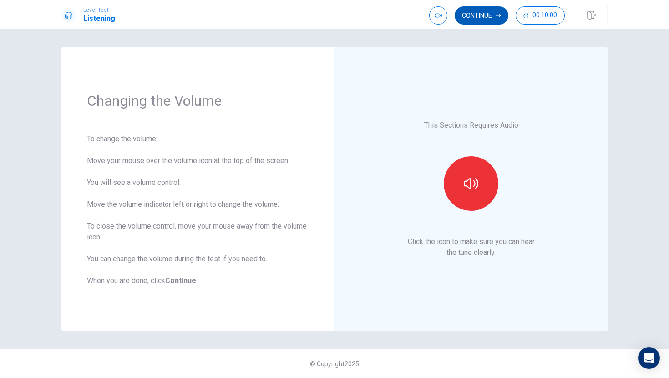
click at [494, 15] on button "Continue" at bounding box center [481, 15] width 54 height 18
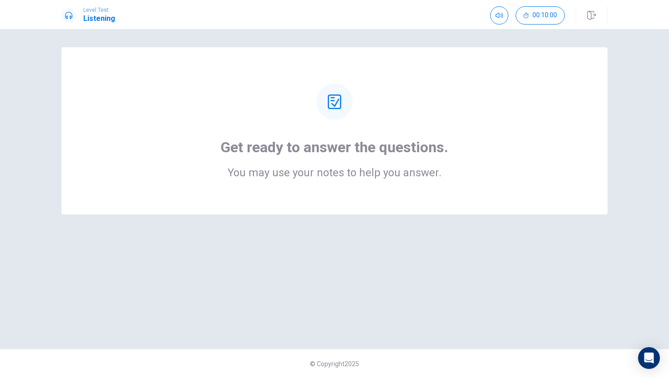
click at [425, 137] on div "Get ready to answer the questions. You may use your notes to help you answer." at bounding box center [334, 131] width 473 height 95
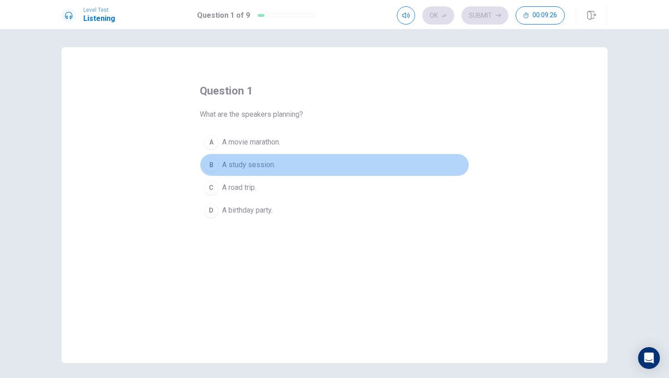
click at [295, 168] on button "B A study session." at bounding box center [334, 165] width 269 height 23
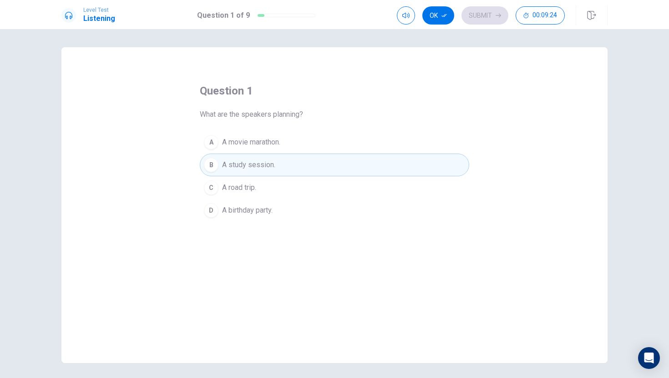
click at [296, 184] on button "C A road trip." at bounding box center [334, 187] width 269 height 23
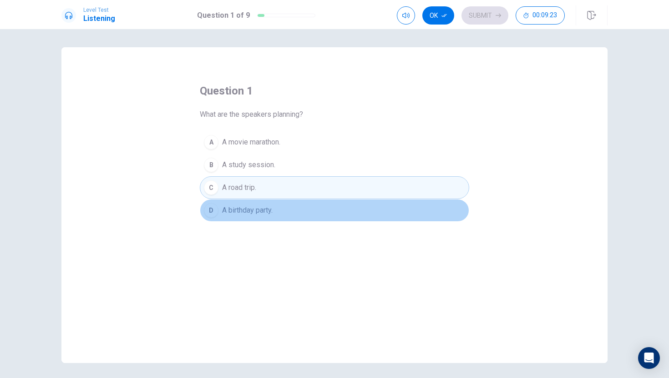
click at [292, 201] on button "D A birthday party." at bounding box center [334, 210] width 269 height 23
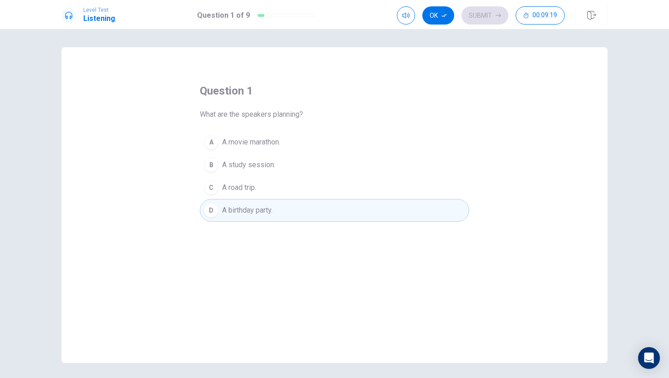
click at [322, 123] on div "question 1 What are the speakers planning? A A movie marathon. B A study sessio…" at bounding box center [334, 153] width 269 height 138
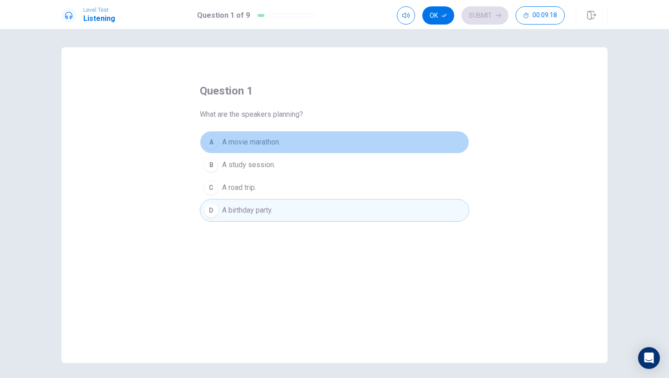
click at [324, 145] on button "A A movie marathon." at bounding box center [334, 142] width 269 height 23
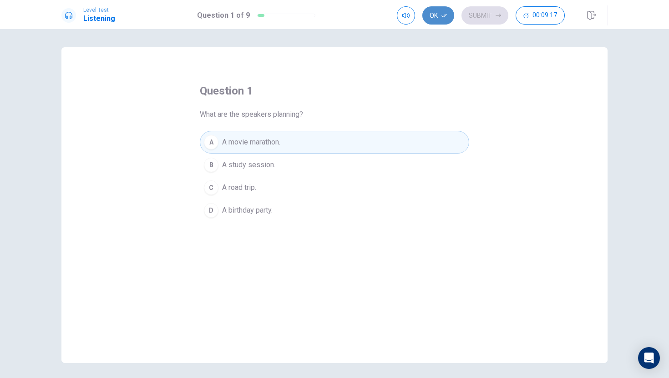
click at [437, 12] on button "Ok" at bounding box center [438, 15] width 32 height 18
click at [332, 90] on div "question 1 What are the speakers planning? A A movie marathon. B A study sessio…" at bounding box center [334, 153] width 269 height 138
click at [280, 165] on button "B A study session." at bounding box center [334, 165] width 269 height 23
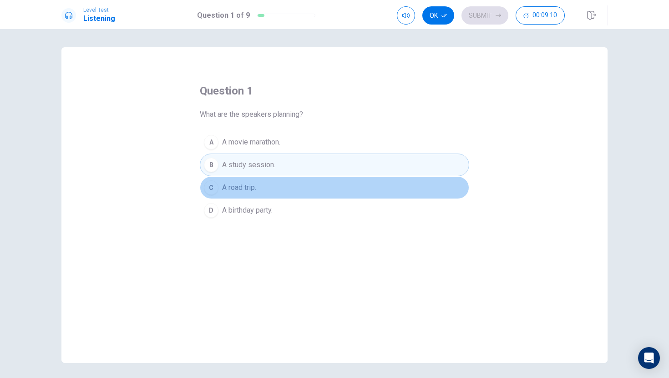
click at [273, 182] on button "C A road trip." at bounding box center [334, 187] width 269 height 23
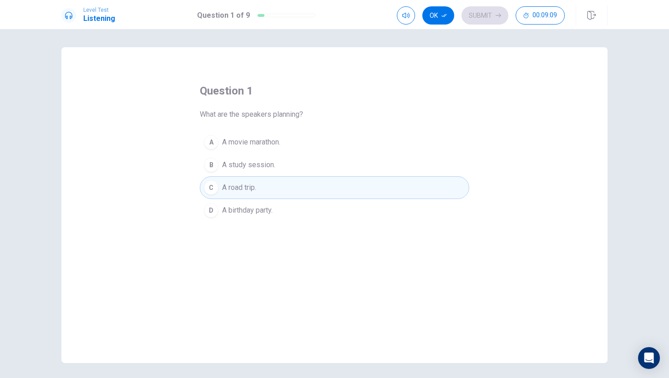
click at [259, 224] on div "question 1 What are the speakers planning? A A movie marathon. B A study sessio…" at bounding box center [334, 205] width 546 height 316
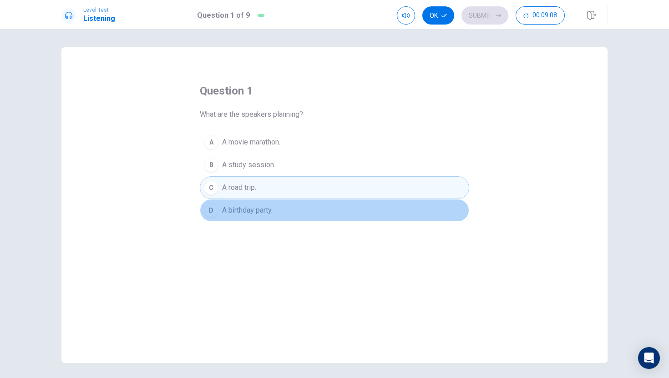
click at [264, 212] on span "A birthday party." at bounding box center [247, 210] width 50 height 11
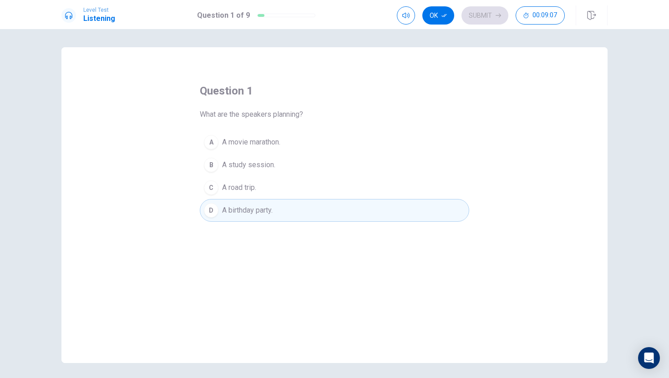
click at [275, 184] on button "C A road trip." at bounding box center [334, 187] width 269 height 23
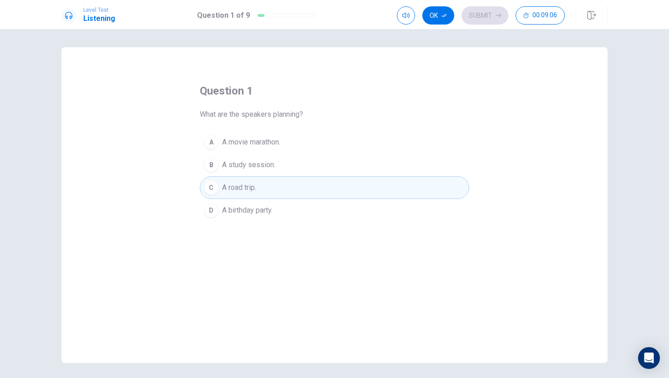
click at [290, 158] on button "B A study session." at bounding box center [334, 165] width 269 height 23
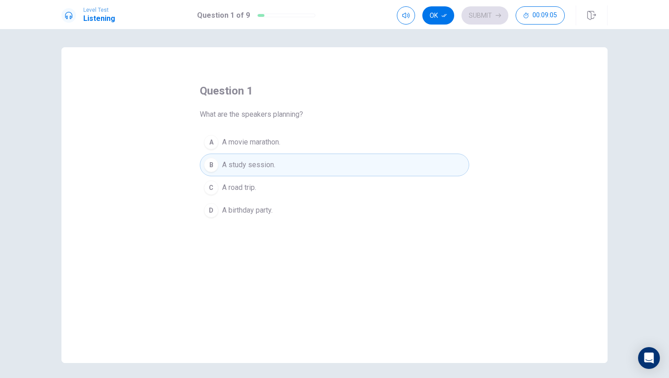
click at [308, 131] on div "question 1 What are the speakers planning? A A movie marathon. B A study sessio…" at bounding box center [334, 153] width 269 height 138
click at [307, 142] on button "A A movie marathon." at bounding box center [334, 142] width 269 height 23
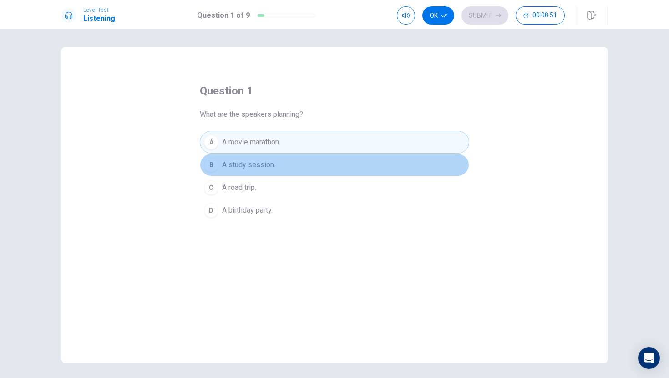
click at [302, 166] on button "B A study session." at bounding box center [334, 165] width 269 height 23
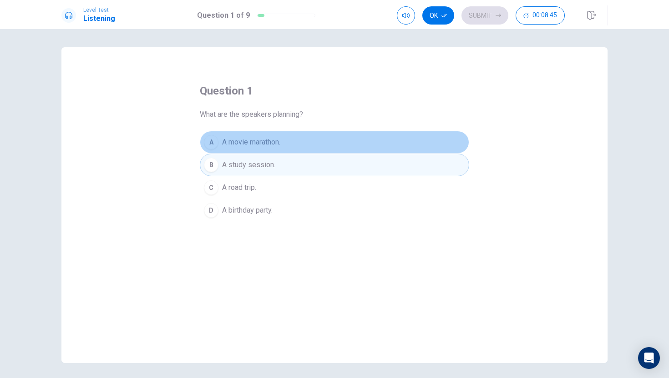
click at [338, 150] on button "A A movie marathon." at bounding box center [334, 142] width 269 height 23
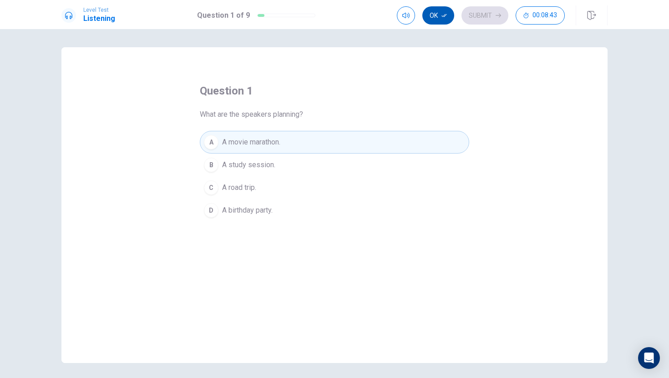
click at [448, 16] on button "Ok" at bounding box center [438, 15] width 32 height 18
click at [477, 19] on button "Submit" at bounding box center [484, 15] width 47 height 18
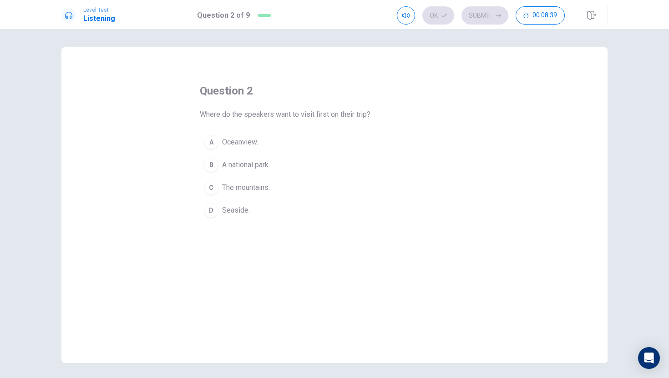
click at [372, 163] on button "B A national park." at bounding box center [334, 165] width 269 height 23
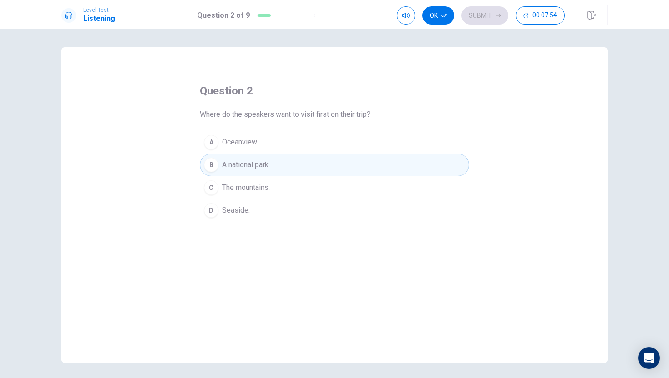
click at [360, 210] on button "D Seaside." at bounding box center [334, 210] width 269 height 23
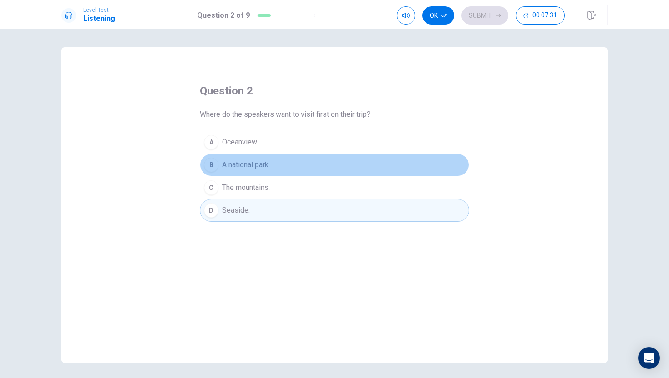
click at [393, 166] on button "B A national park." at bounding box center [334, 165] width 269 height 23
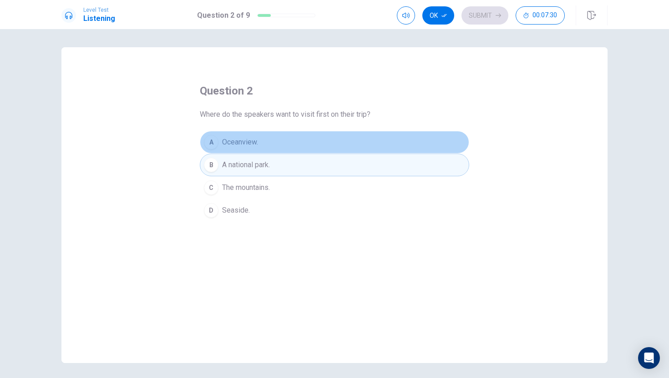
click at [393, 148] on button "A Oceanview." at bounding box center [334, 142] width 269 height 23
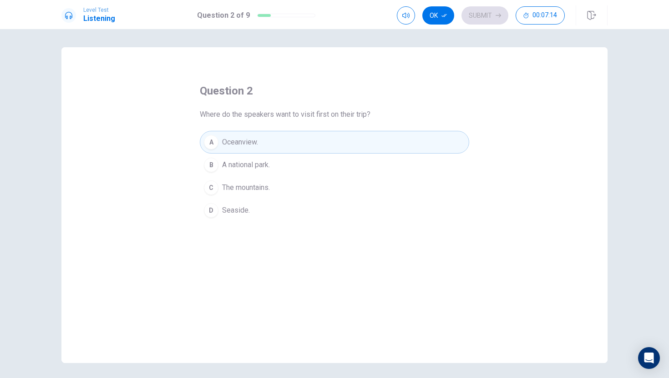
click at [360, 178] on button "C The mountains." at bounding box center [334, 187] width 269 height 23
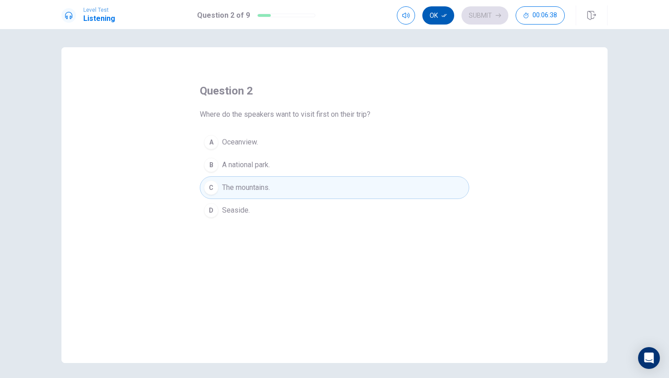
click at [439, 12] on button "Ok" at bounding box center [438, 15] width 32 height 18
click at [492, 13] on button "Submit" at bounding box center [484, 15] width 47 height 18
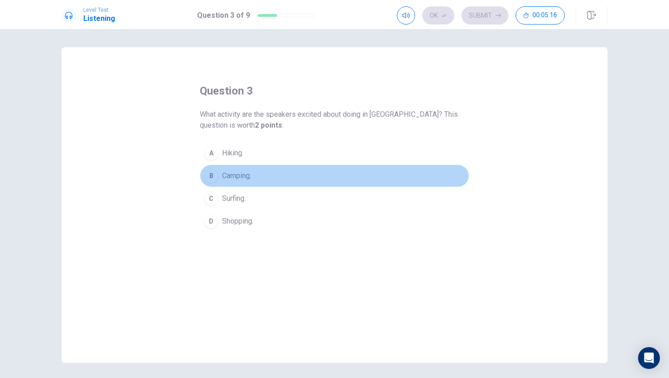
click at [267, 179] on button "B Camping." at bounding box center [334, 176] width 269 height 23
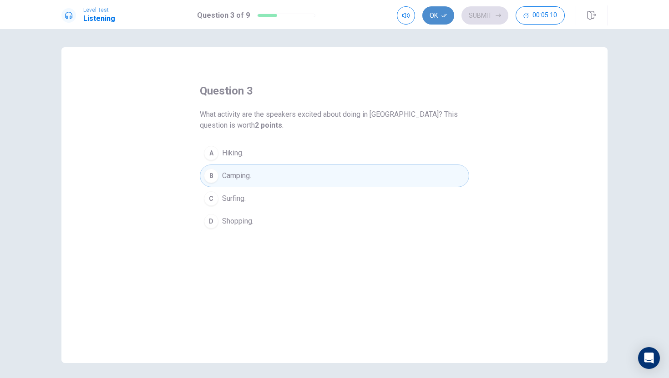
click at [442, 18] on icon "button" at bounding box center [443, 15] width 5 height 5
click at [473, 18] on button "Submit" at bounding box center [484, 15] width 47 height 18
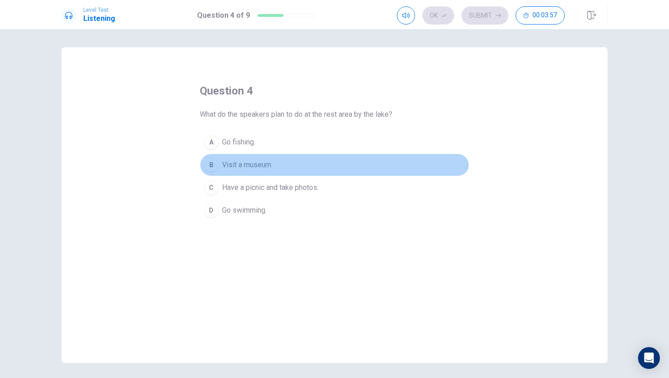
click at [303, 154] on button "B Visit a museum." at bounding box center [334, 165] width 269 height 23
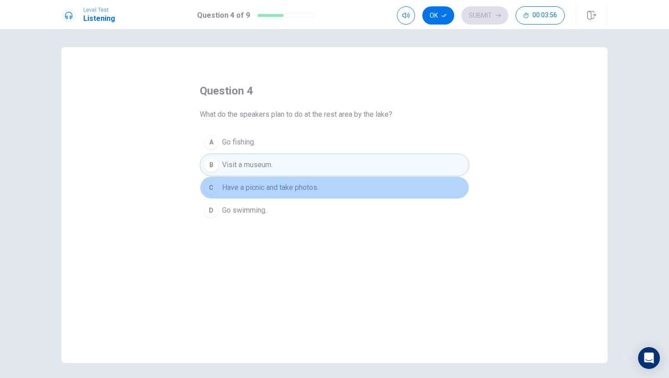
click at [302, 189] on span "Have a picnic and take photos." at bounding box center [270, 187] width 96 height 11
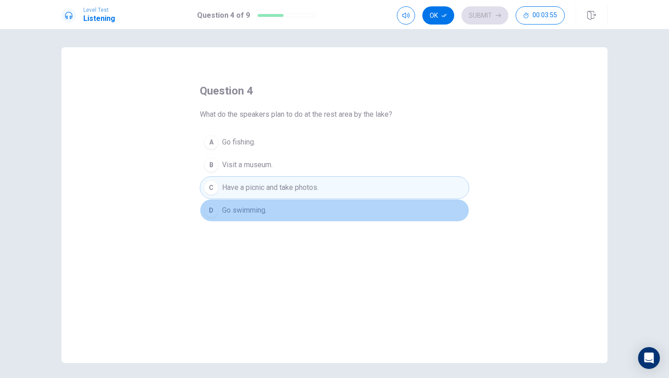
click at [293, 215] on button "D Go swimming." at bounding box center [334, 210] width 269 height 23
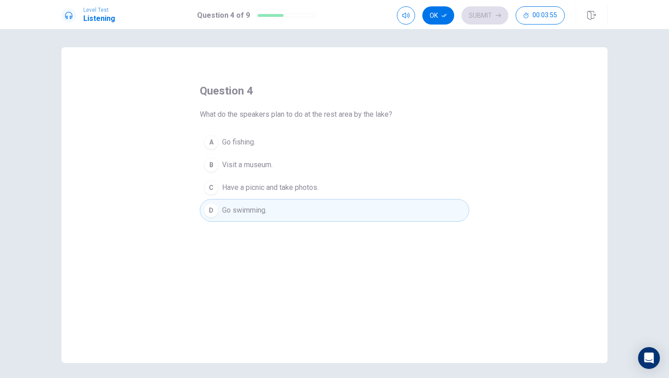
click at [303, 189] on span "Have a picnic and take photos." at bounding box center [270, 187] width 96 height 11
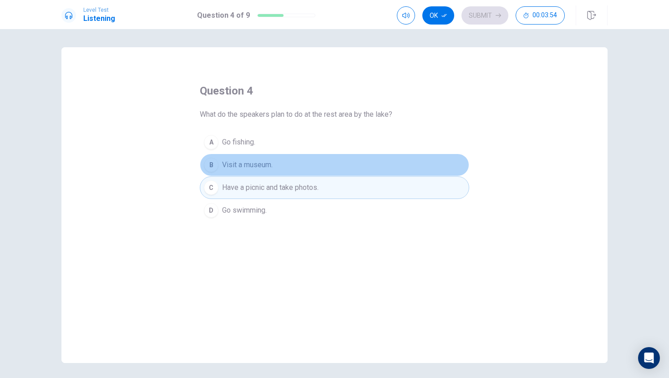
click at [308, 169] on button "B Visit a museum." at bounding box center [334, 165] width 269 height 23
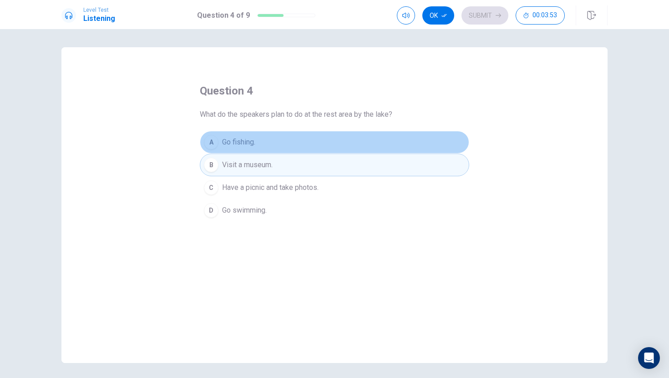
click at [317, 147] on button "A Go fishing." at bounding box center [334, 142] width 269 height 23
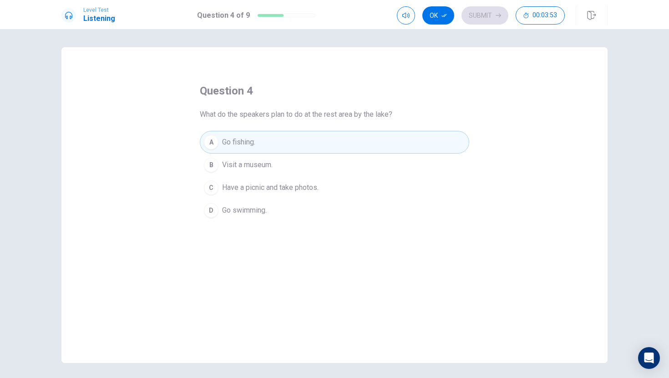
click at [314, 159] on button "B Visit a museum." at bounding box center [334, 165] width 269 height 23
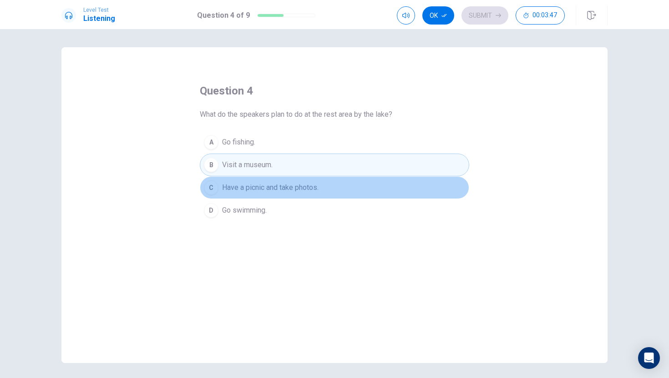
click at [353, 197] on button "C Have a picnic and take photos." at bounding box center [334, 187] width 269 height 23
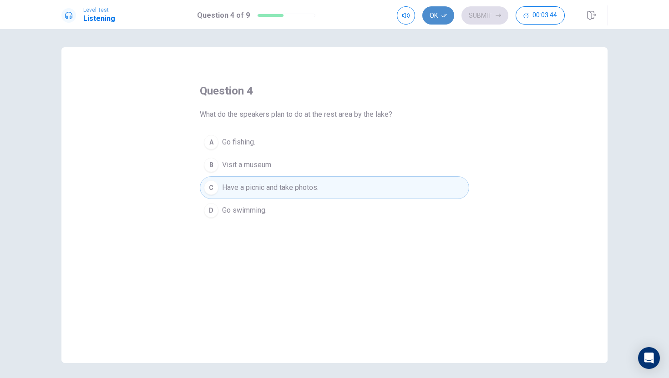
click at [444, 17] on icon "button" at bounding box center [443, 15] width 5 height 5
click at [496, 6] on button "Submit" at bounding box center [484, 15] width 47 height 18
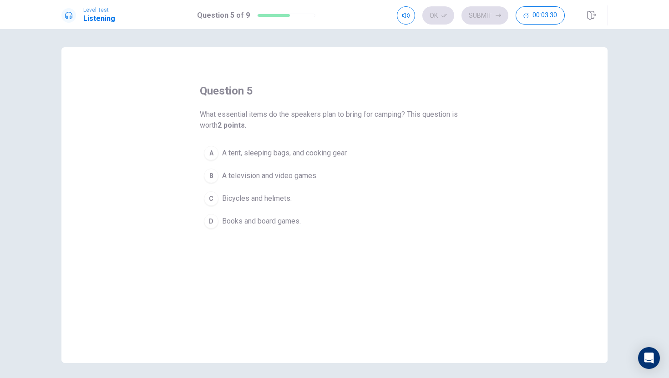
click at [334, 176] on button "B A television and video games." at bounding box center [334, 176] width 269 height 23
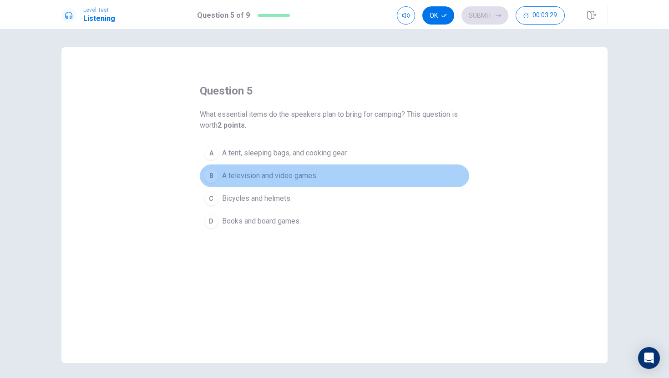
click at [334, 176] on button "B A television and video games." at bounding box center [334, 176] width 269 height 23
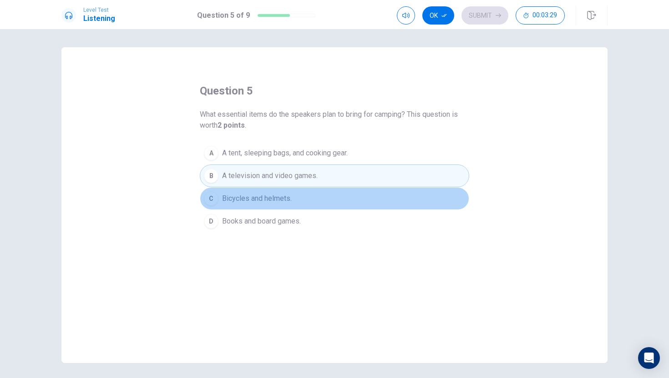
click at [321, 201] on button "C Bicycles and helmets." at bounding box center [334, 198] width 269 height 23
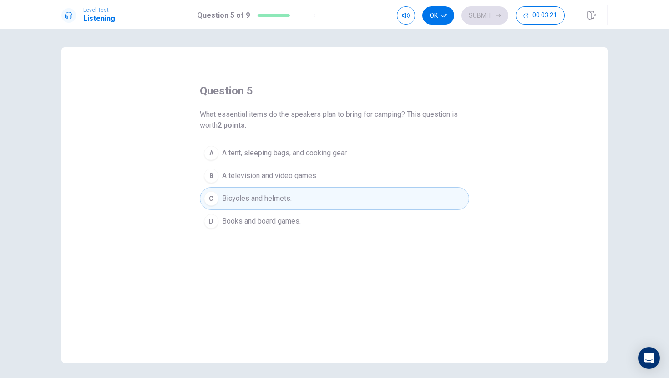
click at [387, 60] on div "question 5 What essential items do the speakers plan to bring for camping? This…" at bounding box center [334, 205] width 546 height 316
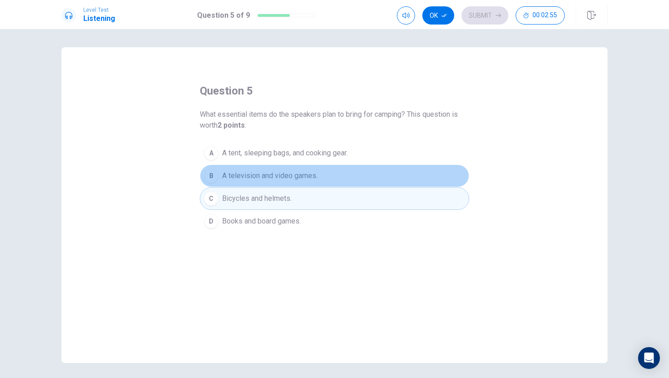
click at [280, 186] on button "B A television and video games." at bounding box center [334, 176] width 269 height 23
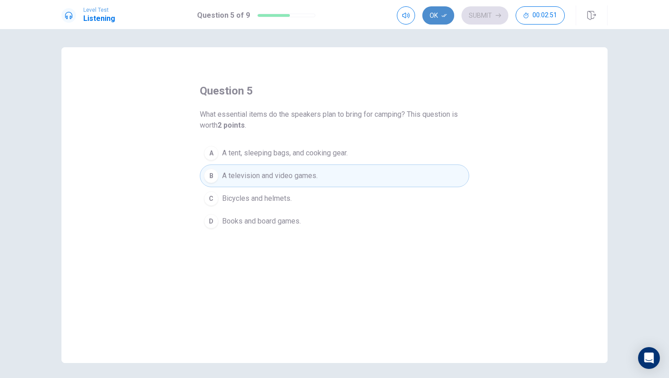
click at [435, 20] on button "Ok" at bounding box center [438, 15] width 32 height 18
click at [467, 25] on div "Ok Submit 00:02:51" at bounding box center [502, 15] width 211 height 20
click at [469, 25] on div "Ok Submit 00:02:50" at bounding box center [502, 15] width 211 height 20
click at [475, 15] on button "Submit" at bounding box center [484, 15] width 47 height 18
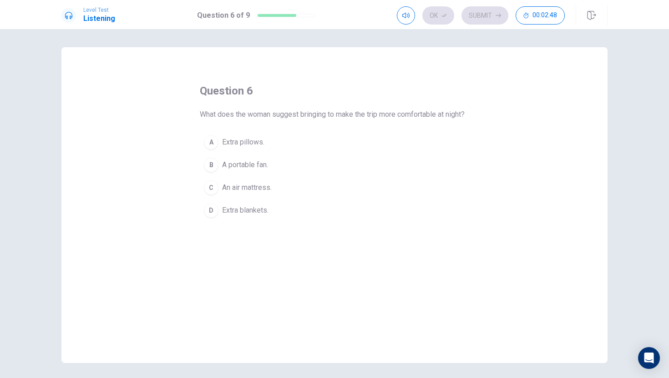
click at [247, 283] on div "question 6 What does the woman suggest bringing to make the trip more comfortab…" at bounding box center [334, 205] width 546 height 316
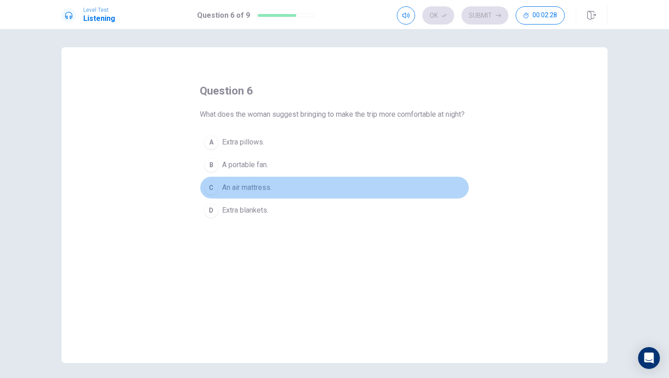
click at [310, 199] on button "C An air mattress." at bounding box center [334, 187] width 269 height 23
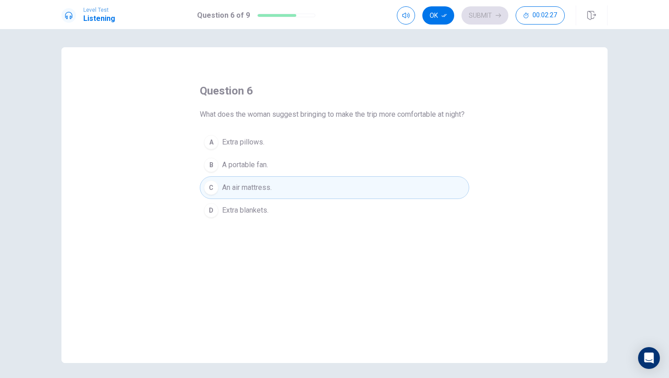
click at [289, 222] on button "D Extra blankets." at bounding box center [334, 210] width 269 height 23
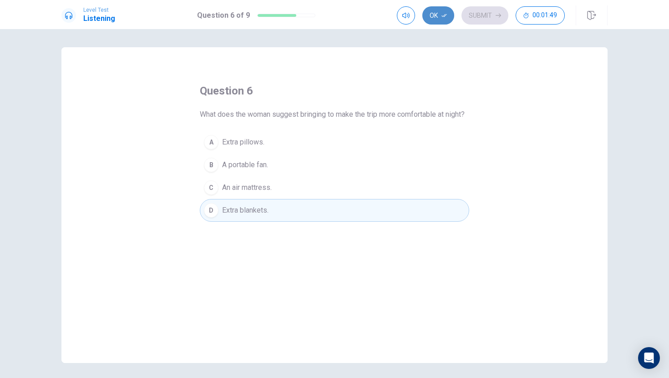
click at [442, 15] on icon "button" at bounding box center [443, 15] width 5 height 5
click at [480, 17] on button "Submit" at bounding box center [484, 15] width 47 height 18
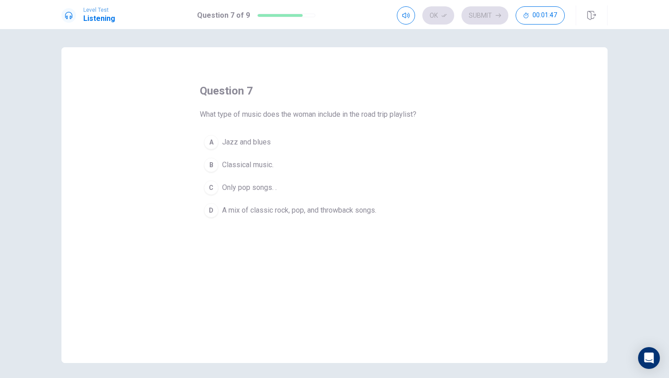
click at [389, 62] on div "question 7 What type of music does the woman include in the road trip playlist?…" at bounding box center [334, 205] width 546 height 316
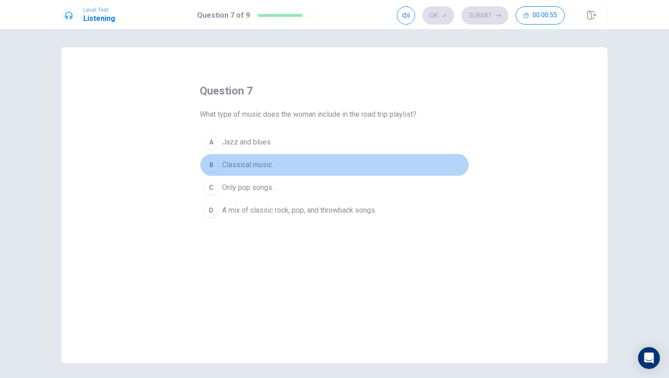
click at [228, 166] on span "Classical music." at bounding box center [247, 165] width 51 height 11
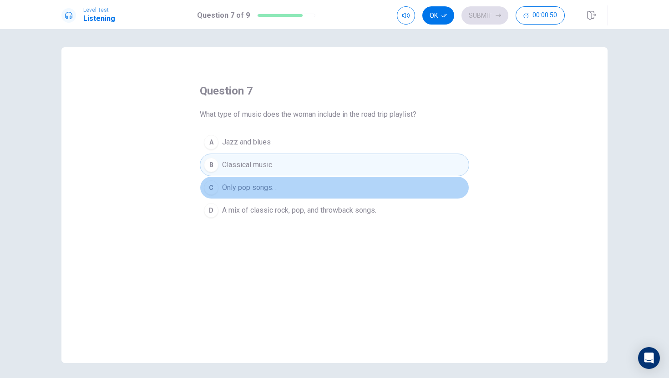
click at [216, 190] on div "C" at bounding box center [211, 188] width 15 height 15
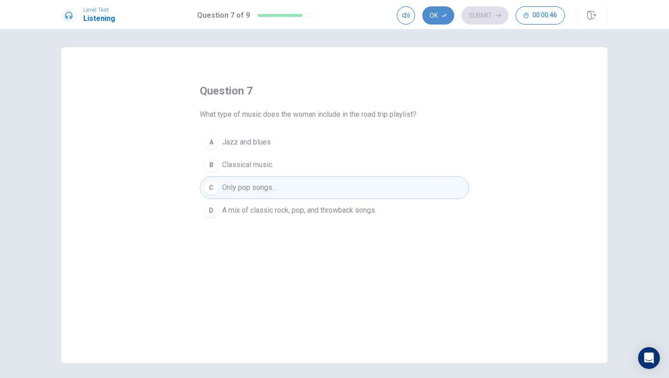
click at [436, 17] on button "Ok" at bounding box center [438, 15] width 32 height 18
click at [473, 19] on button "Submit" at bounding box center [484, 15] width 47 height 18
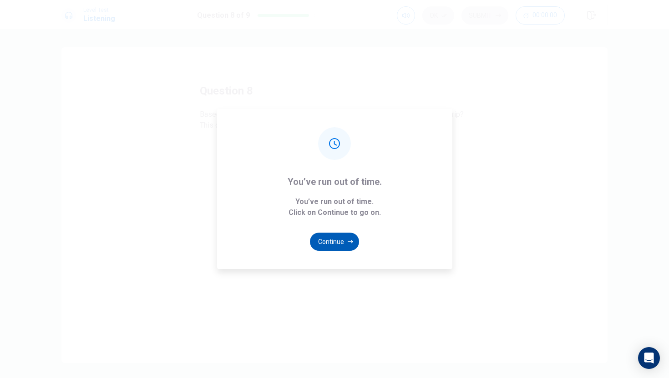
click at [346, 242] on button "Continue" at bounding box center [334, 242] width 49 height 18
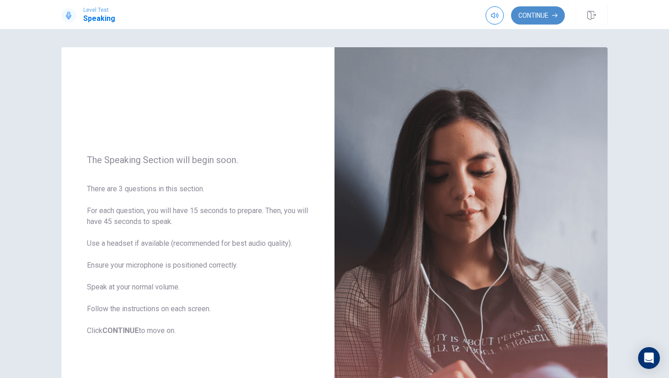
click at [535, 13] on button "Continue" at bounding box center [538, 15] width 54 height 18
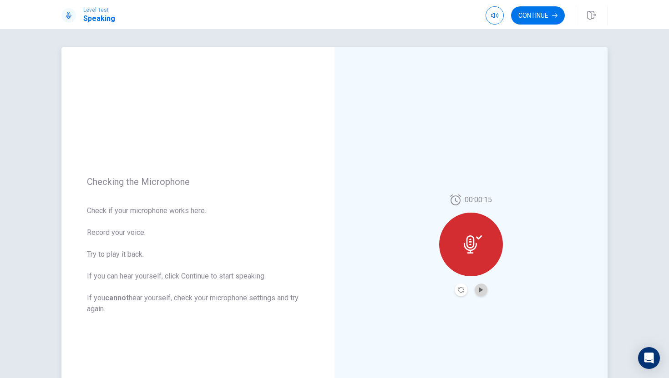
click at [482, 293] on button "Play Audio" at bounding box center [480, 290] width 13 height 13
click at [476, 294] on button "Pause Audio" at bounding box center [480, 290] width 13 height 13
click at [548, 24] on button "Continue" at bounding box center [538, 15] width 54 height 18
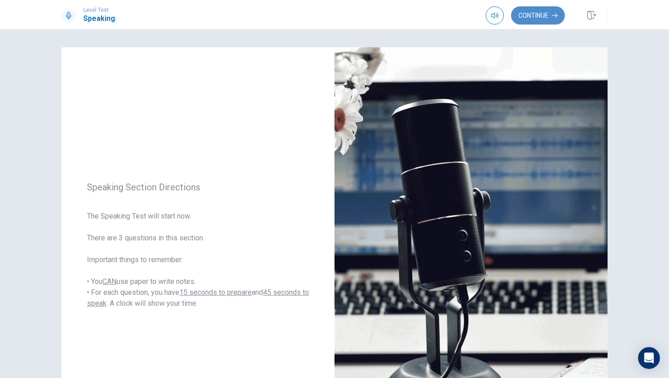
click at [536, 20] on button "Continue" at bounding box center [538, 15] width 54 height 18
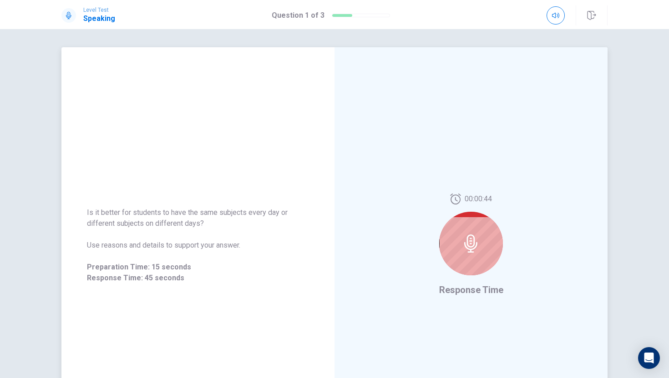
click at [486, 249] on div at bounding box center [471, 244] width 64 height 64
click at [486, 255] on div at bounding box center [471, 244] width 64 height 64
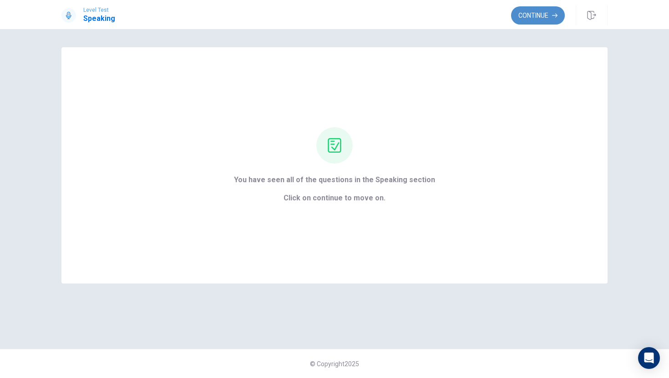
click at [529, 11] on button "Continue" at bounding box center [538, 15] width 54 height 18
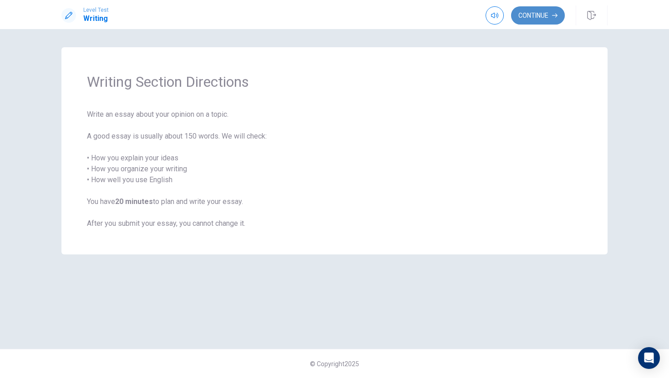
click at [549, 12] on button "Continue" at bounding box center [538, 15] width 54 height 18
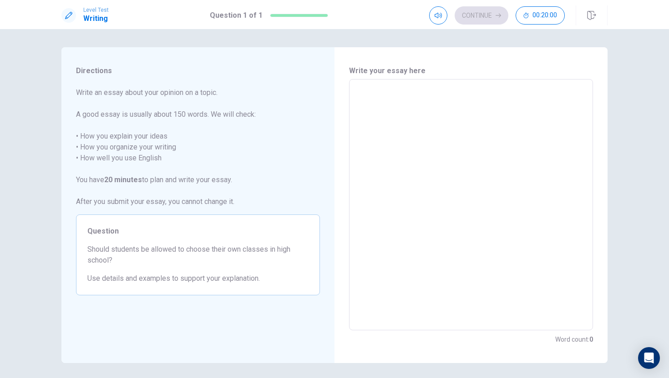
click at [398, 182] on textarea at bounding box center [470, 205] width 231 height 237
type textarea "x"
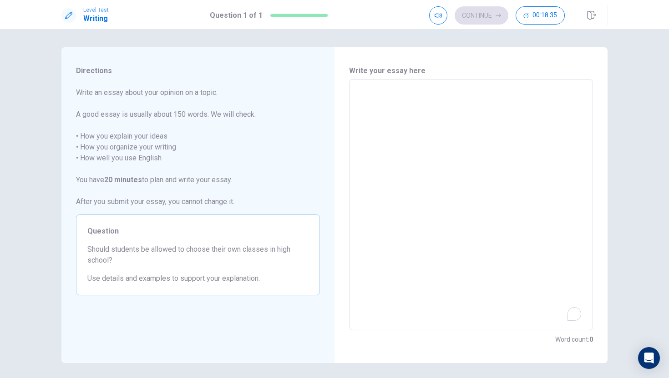
type textarea "x"
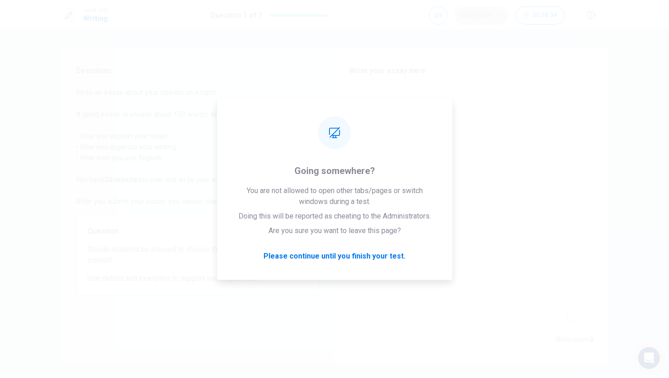
type textarea "t"
click at [414, 136] on textarea "t" at bounding box center [470, 205] width 231 height 237
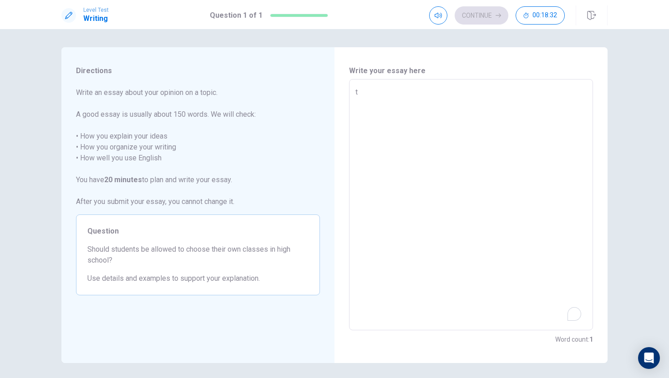
type textarea "x"
type textarea "T"
type textarea "x"
type textarea "Th"
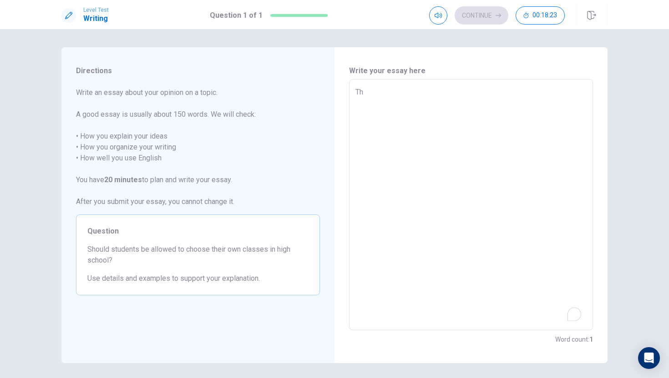
type textarea "x"
type textarea "T"
type textarea "x"
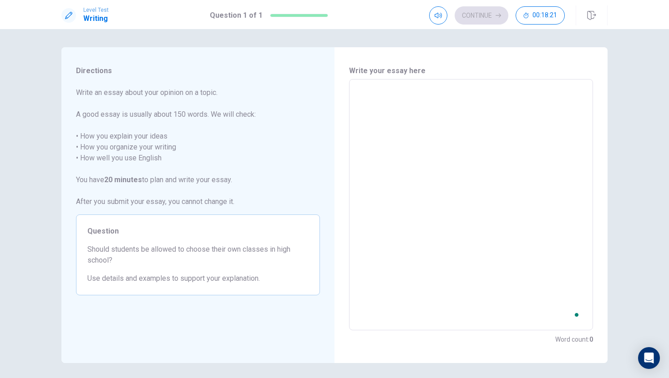
type textarea "x"
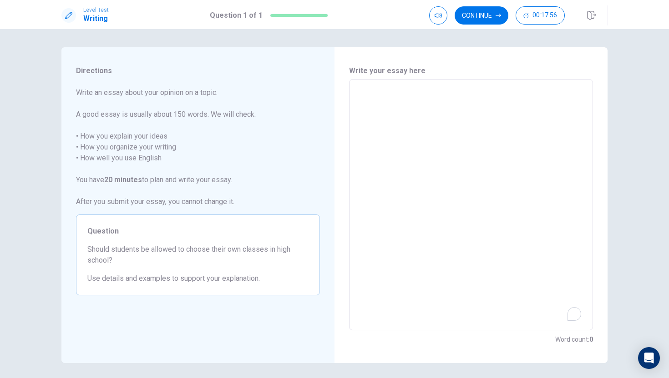
type textarea "x"
click at [383, 126] on textarea "To enrich screen reader interactions, please activate Accessibility in Grammarl…" at bounding box center [470, 205] width 231 height 237
drag, startPoint x: 413, startPoint y: 174, endPoint x: 395, endPoint y: 174, distance: 17.7
click at [395, 174] on textarea "To enrich screen reader interactions, please activate Accessibility in Grammarl…" at bounding box center [470, 205] width 231 height 237
click at [409, 92] on textarea "To enrich screen reader interactions, please activate Accessibility in Grammarl…" at bounding box center [470, 205] width 231 height 237
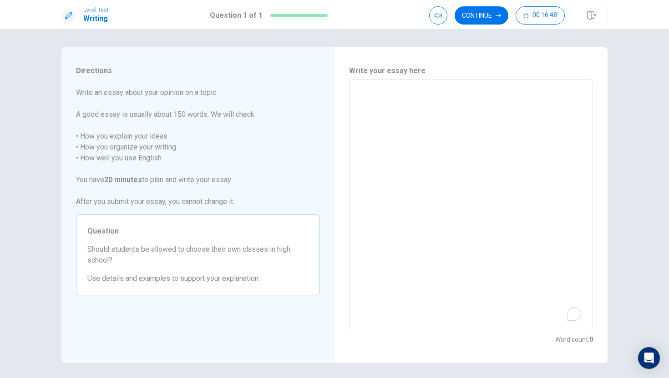
type textarea "x"
type textarea "T"
type textarea "x"
type textarea "Th"
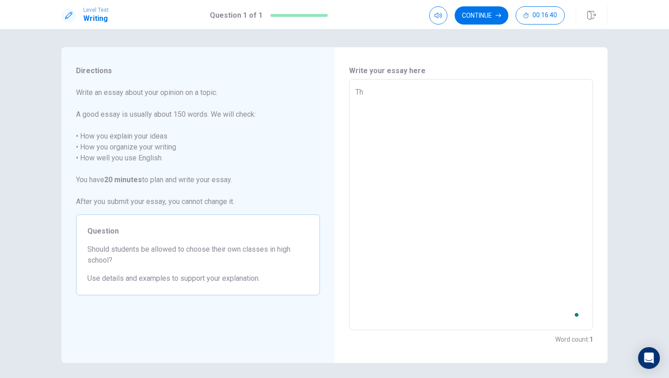
type textarea "x"
type textarea "The"
type textarea "x"
type textarea "The"
type textarea "x"
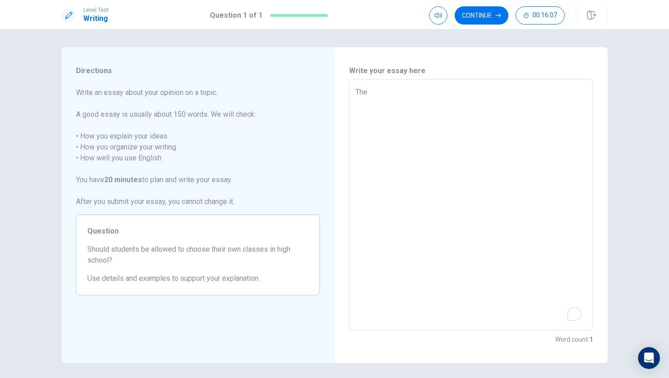
type textarea "The"
type textarea "x"
type textarea "The"
type textarea "x"
type textarea "The s"
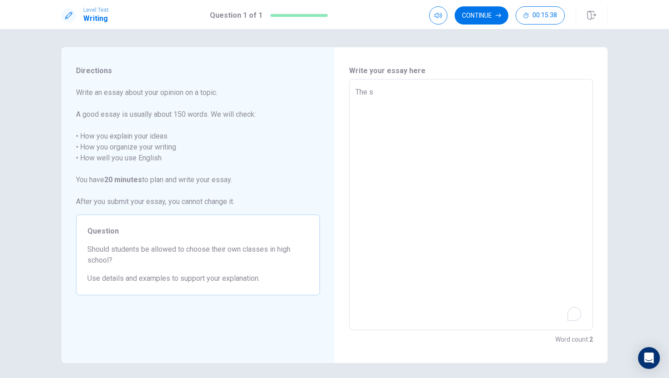
type textarea "x"
type textarea "The"
type textarea "x"
type textarea "The s"
type textarea "x"
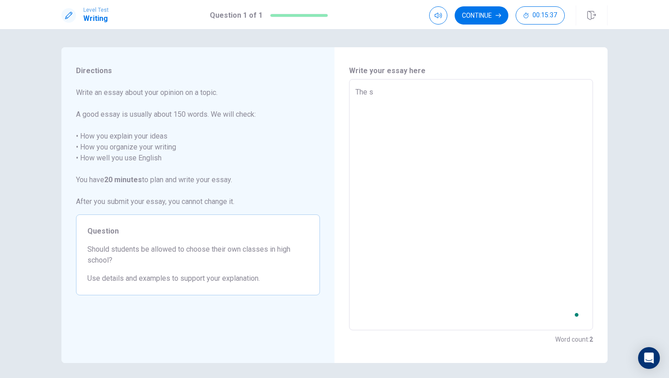
type textarea "The sh"
type textarea "x"
type textarea "The sho"
type textarea "x"
type textarea "The sh"
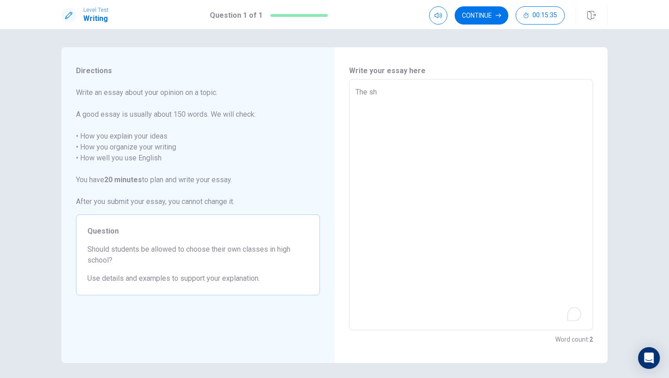
type textarea "x"
type textarea "The s"
type textarea "x"
type textarea "The"
type textarea "x"
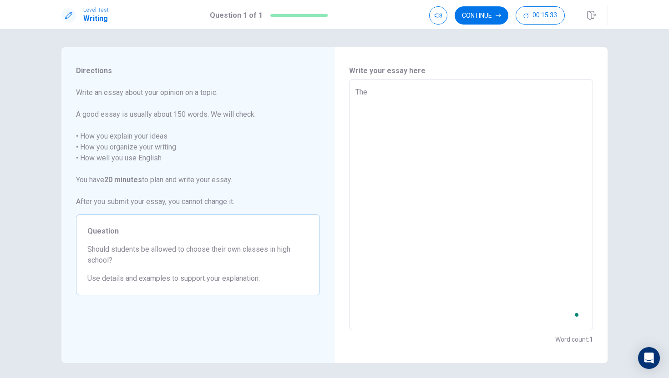
type textarea "The s"
type textarea "x"
type textarea "The sh"
type textarea "x"
type textarea "The sho"
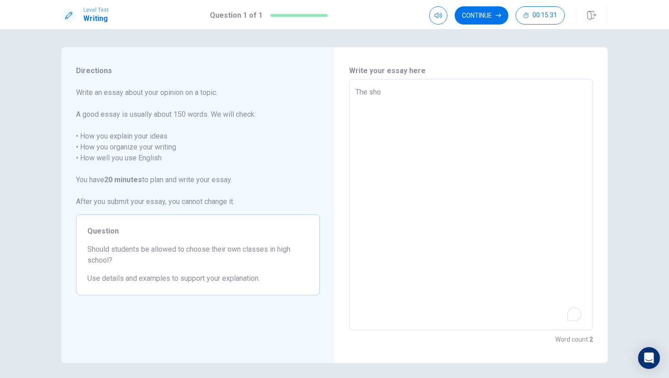
type textarea "x"
type textarea "The shou"
type textarea "x"
type textarea "The shoul"
type textarea "x"
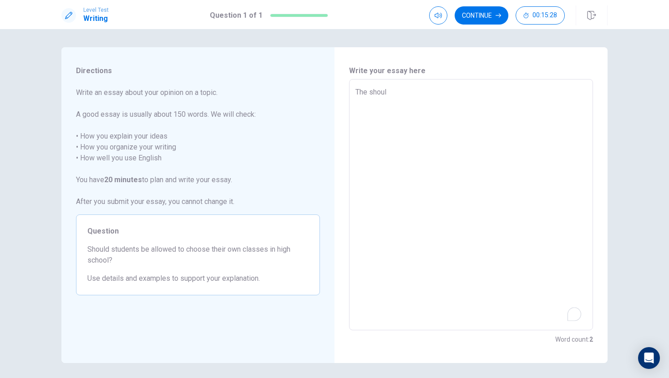
type textarea "The should"
type textarea "x"
type textarea "The should"
type textarea "x"
type textarea "The should s"
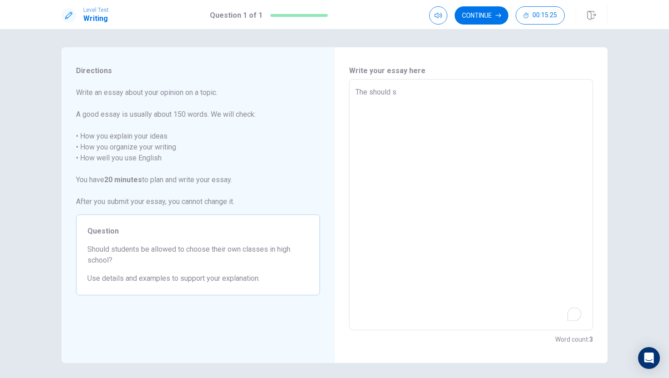
type textarea "x"
type textarea "The should st"
type textarea "x"
type textarea "The should stu"
type textarea "x"
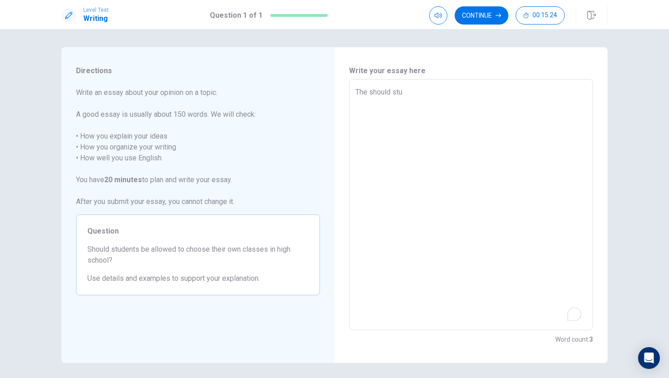
type textarea "The should stud"
type textarea "x"
type textarea "The should stude"
type textarea "x"
type textarea "The should studen"
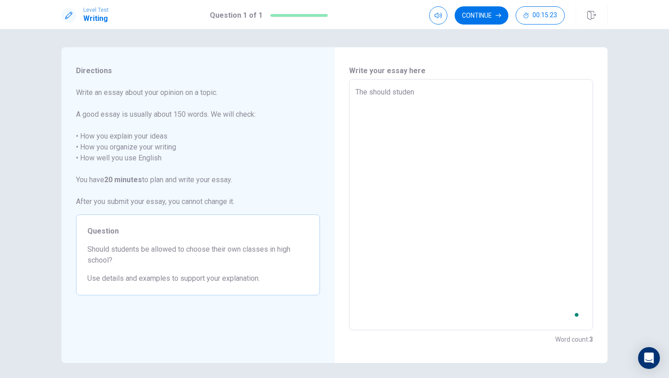
type textarea "x"
type textarea "The should student"
type textarea "x"
type textarea "The should students"
type textarea "x"
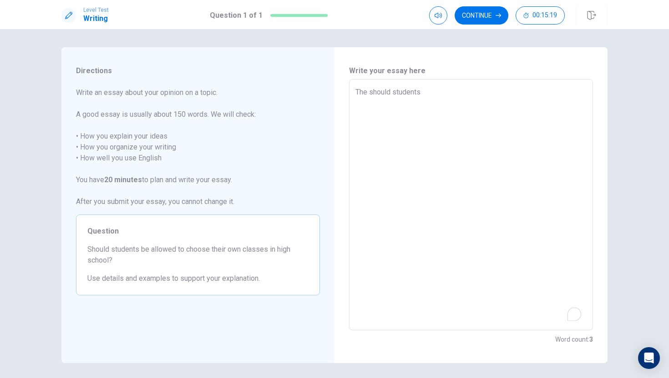
type textarea "The should studentsb"
type textarea "x"
type textarea "The should studentsbe"
type textarea "x"
type textarea "The should studentsbea"
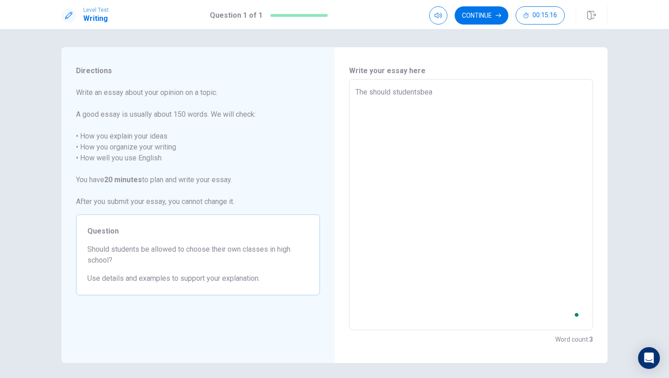
type textarea "x"
type textarea "The should studentsbeal"
type textarea "x"
type textarea "The should studentsbeall"
type textarea "x"
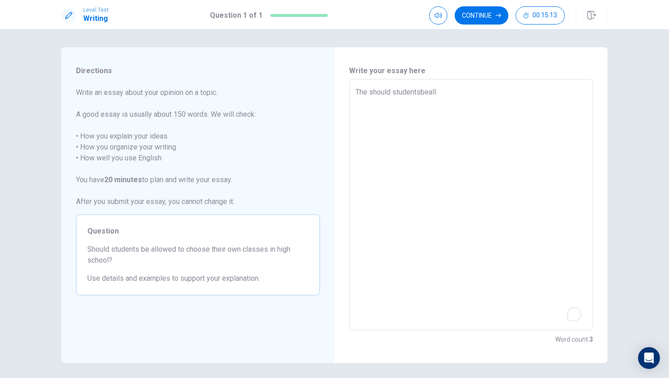
type textarea "The should studentsbeallw"
type textarea "x"
type textarea "The should studentsbeallwe"
type textarea "x"
type textarea "The should studentsbeallwed"
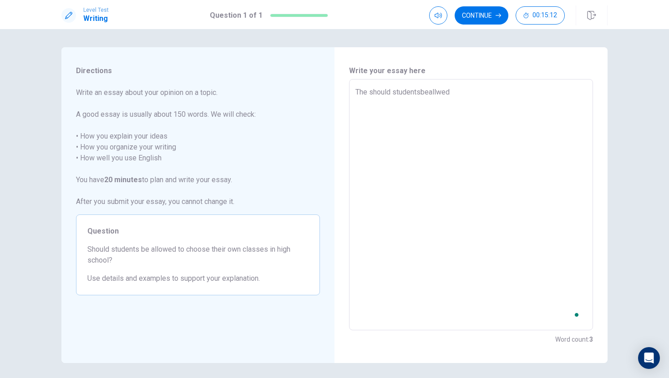
type textarea "x"
type textarea "The should studentsbeallwe"
type textarea "x"
type textarea "The should studentsbeallw"
type textarea "x"
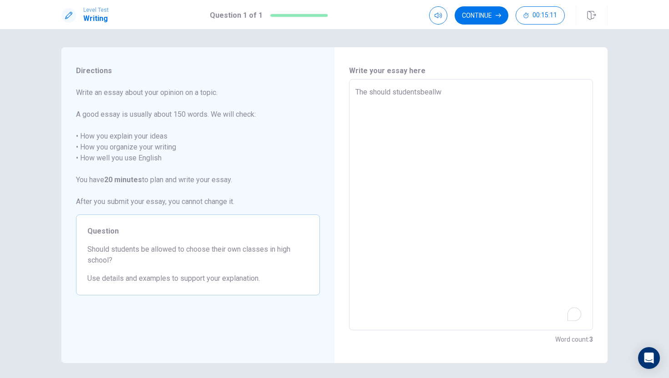
type textarea "The should studentsbeall"
type textarea "x"
type textarea "The should studentsbeal"
type textarea "x"
type textarea "The should studentsbea"
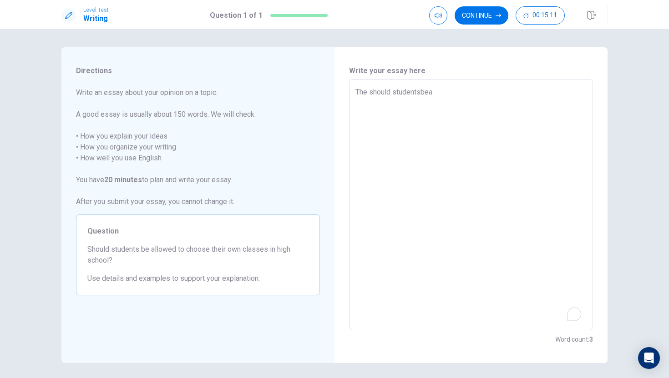
type textarea "x"
type textarea "The should studentsbe"
type textarea "x"
type textarea "The should studentsb"
type textarea "x"
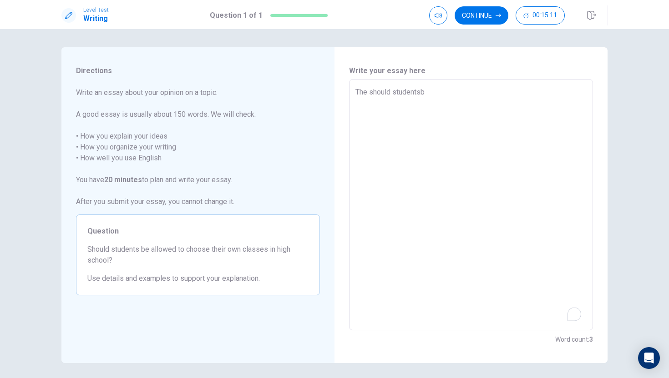
type textarea "The should students"
type textarea "x"
type textarea "The should student"
type textarea "x"
type textarea "The should studen"
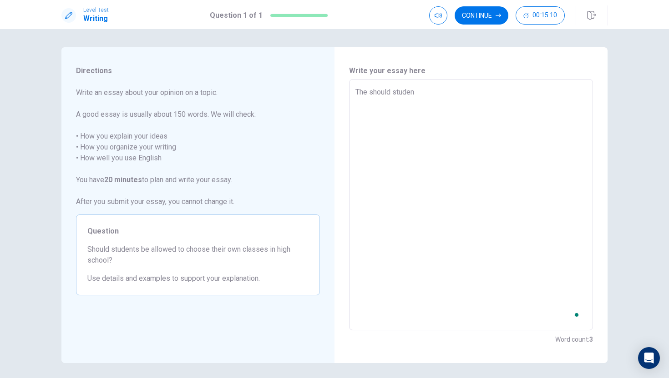
type textarea "x"
type textarea "The should stude"
type textarea "x"
type textarea "The should stud"
type textarea "x"
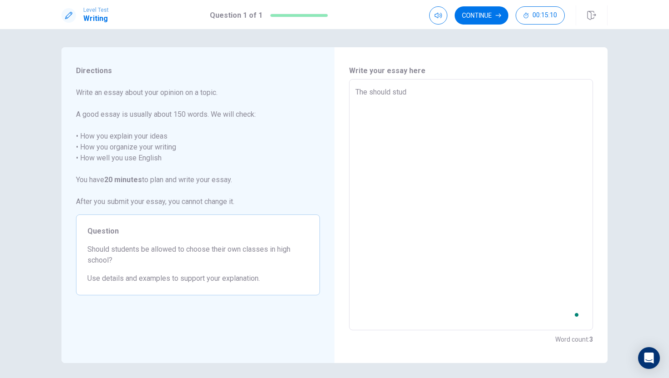
type textarea "The should stu"
type textarea "x"
type textarea "The should st"
type textarea "x"
type textarea "The should s"
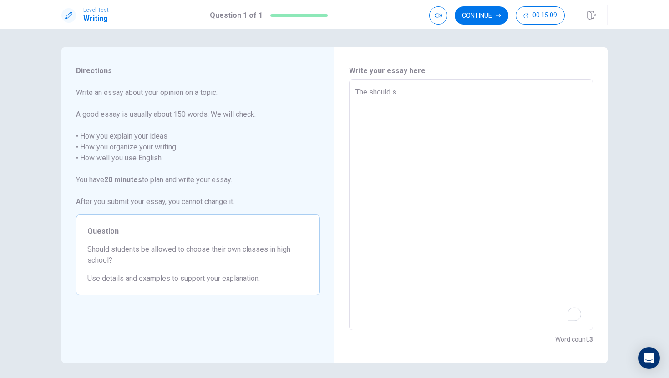
type textarea "x"
type textarea "The should"
type textarea "x"
type textarea "The should s"
type textarea "x"
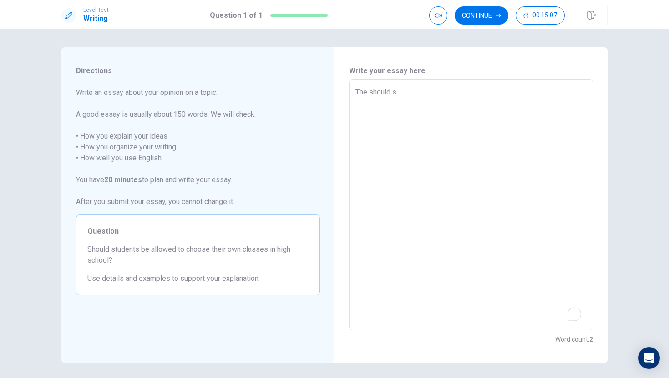
type textarea "The should st"
type textarea "x"
type textarea "The should stu"
type textarea "x"
type textarea "The should stud"
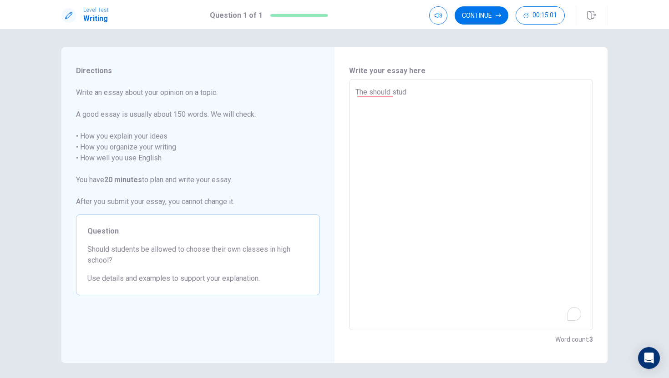
type textarea "x"
type textarea "The should stude"
type textarea "x"
type textarea "The should studen"
type textarea "x"
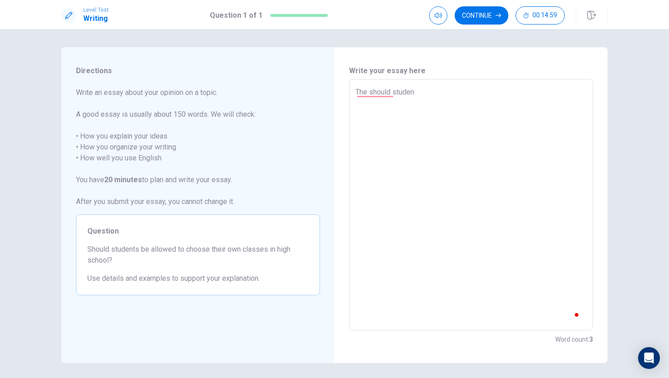
type textarea "The should student"
type textarea "x"
type textarea "The should students"
type textarea "x"
type textarea "The should students"
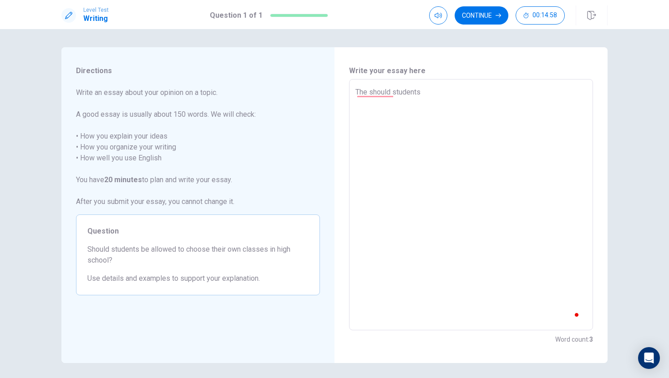
type textarea "x"
type textarea "The should students b"
type textarea "x"
type textarea "The should students be"
type textarea "x"
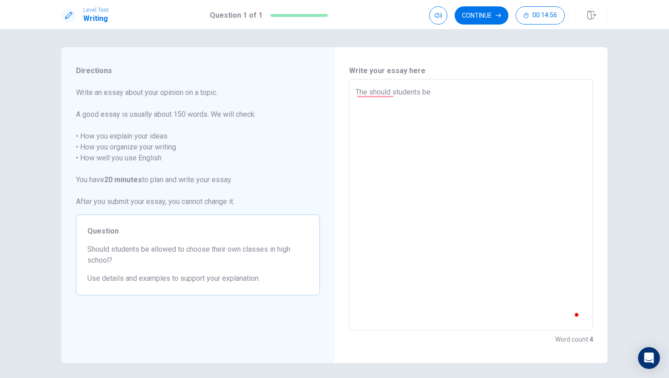
type textarea "The should students be"
click at [393, 96] on textarea "The should students be" at bounding box center [470, 205] width 231 height 237
type textarea "x"
type textarea "The shoul students be"
type textarea "x"
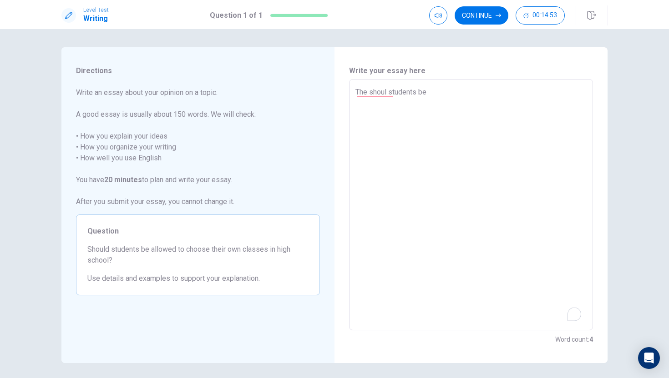
type textarea "The shou students be"
type textarea "x"
type textarea "The sho students be"
type textarea "x"
type textarea "The sh students be"
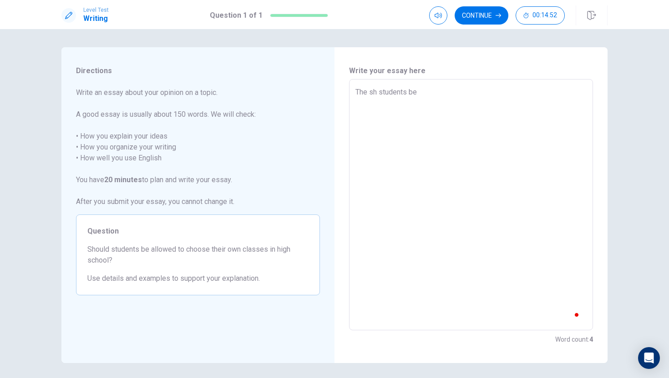
type textarea "x"
type textarea "The s students be"
type textarea "x"
type textarea "The students be"
type textarea "x"
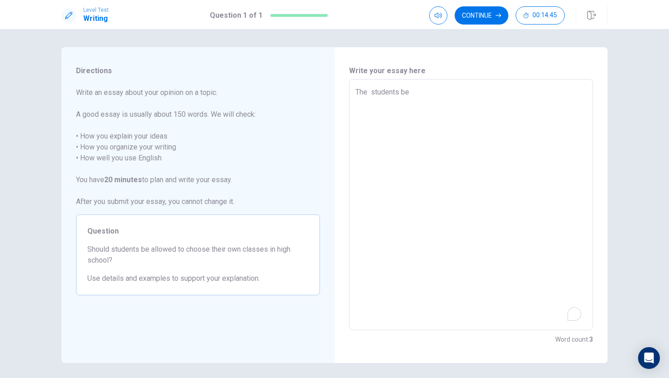
type textarea "The s students be"
type textarea "x"
type textarea "The st students be"
type textarea "x"
type textarea "The stu students be"
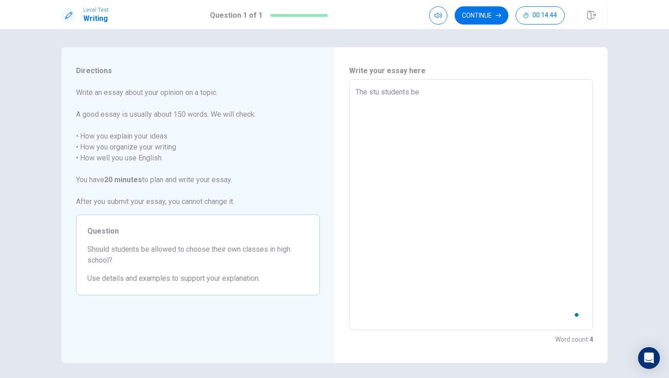
type textarea "x"
type textarea "The stud students be"
type textarea "x"
type textarea "The stude students be"
type textarea "x"
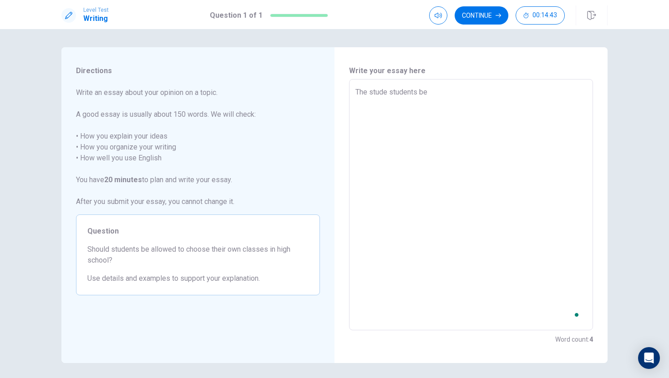
type textarea "The studen students be"
type textarea "x"
type textarea "The student students be"
type textarea "x"
type textarea "The students students be"
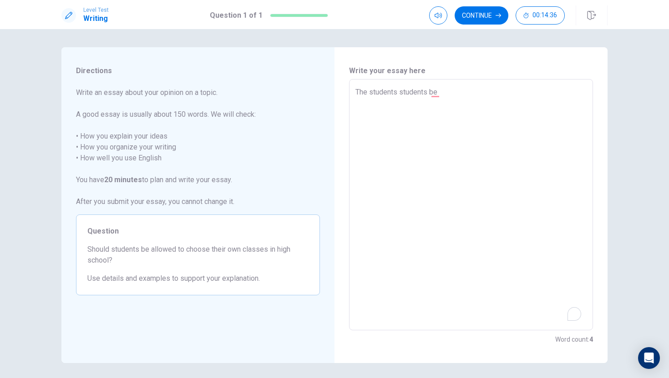
type textarea "x"
type textarea "The student students be"
click at [439, 93] on textarea "The student students be" at bounding box center [470, 205] width 231 height 237
type textarea "x"
click at [378, 91] on textarea "The student students" at bounding box center [470, 205] width 231 height 237
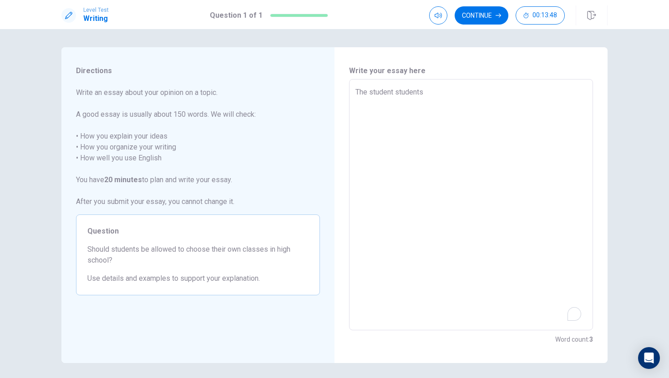
click at [391, 92] on textarea "The student students" at bounding box center [470, 205] width 231 height 237
click at [398, 92] on textarea "The student students" at bounding box center [470, 205] width 231 height 237
click at [451, 93] on textarea "The student students" at bounding box center [470, 205] width 231 height 237
click at [371, 92] on textarea "The student" at bounding box center [470, 205] width 231 height 237
click at [427, 91] on textarea "The should student" at bounding box center [470, 205] width 231 height 237
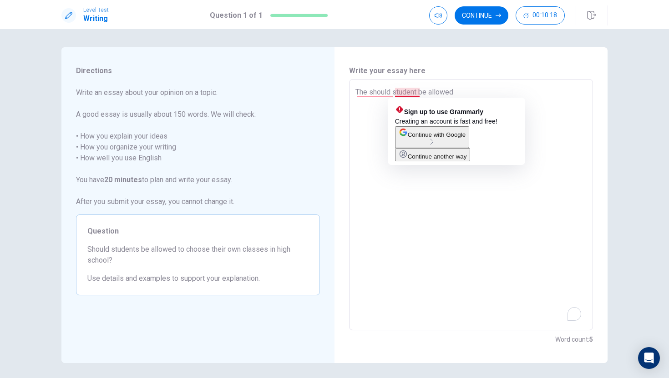
click at [422, 94] on textarea "The should student be allowed" at bounding box center [470, 205] width 231 height 237
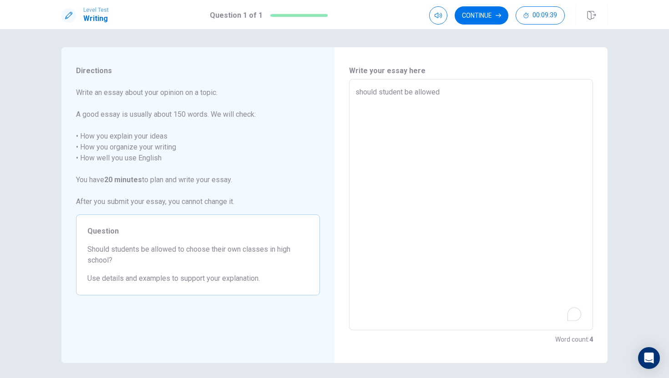
click at [445, 93] on textarea "should student be allowed" at bounding box center [470, 205] width 231 height 237
click at [408, 90] on textarea "should student be allowed to choose their own" at bounding box center [470, 205] width 231 height 237
click at [399, 99] on textarea "should student be allowed to choose their own" at bounding box center [470, 205] width 231 height 237
click at [403, 93] on textarea "should student be allowed to choose their own classes" at bounding box center [470, 205] width 231 height 237
click at [367, 93] on textarea "t be allowed to choose their own classes" at bounding box center [470, 205] width 231 height 237
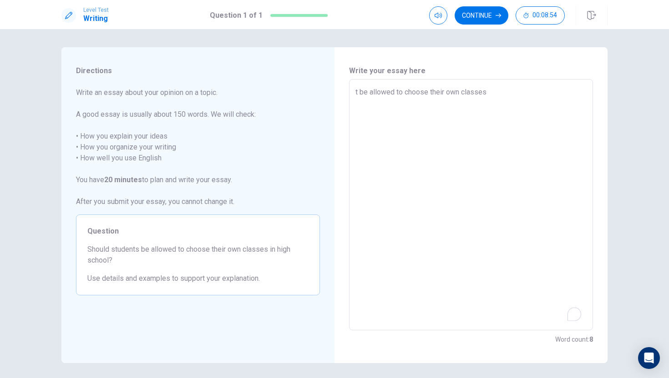
click at [368, 94] on textarea "t be allowed to choose their own classes" at bounding box center [470, 205] width 231 height 237
click at [518, 91] on textarea "The should allowed to choose their own classes" at bounding box center [470, 205] width 231 height 237
click at [486, 102] on textarea "The should allowed to choose their own classes" at bounding box center [470, 204] width 231 height 237
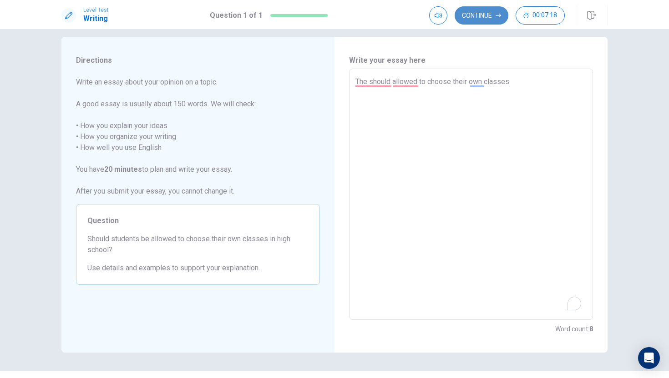
click at [487, 16] on button "Continue" at bounding box center [481, 15] width 54 height 18
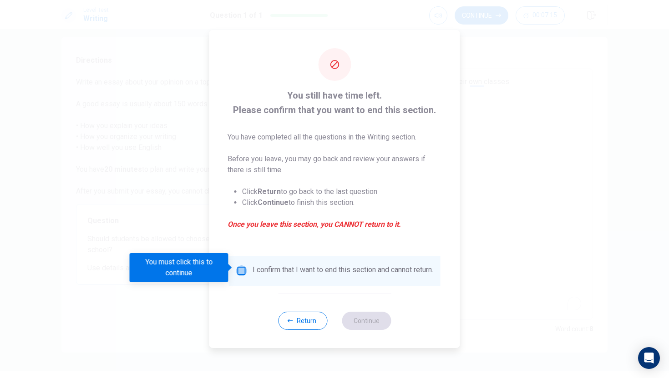
click at [240, 273] on input "You must click this to continue" at bounding box center [241, 271] width 11 height 11
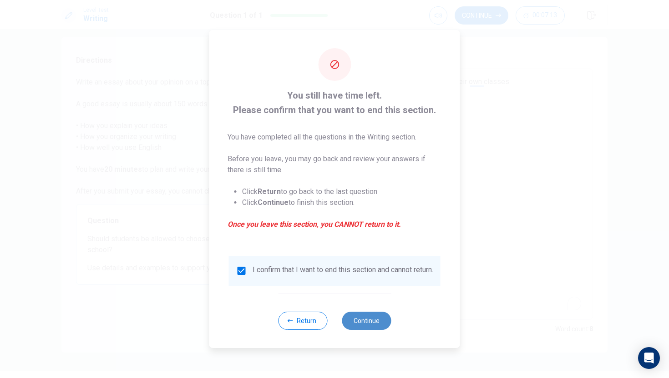
click at [368, 327] on button "Continue" at bounding box center [366, 321] width 49 height 18
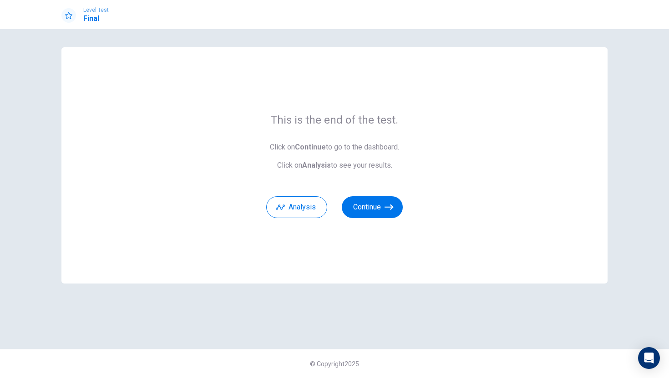
scroll to position [0, 0]
click at [386, 204] on icon "button" at bounding box center [388, 207] width 9 height 9
